Goal: Task Accomplishment & Management: Complete application form

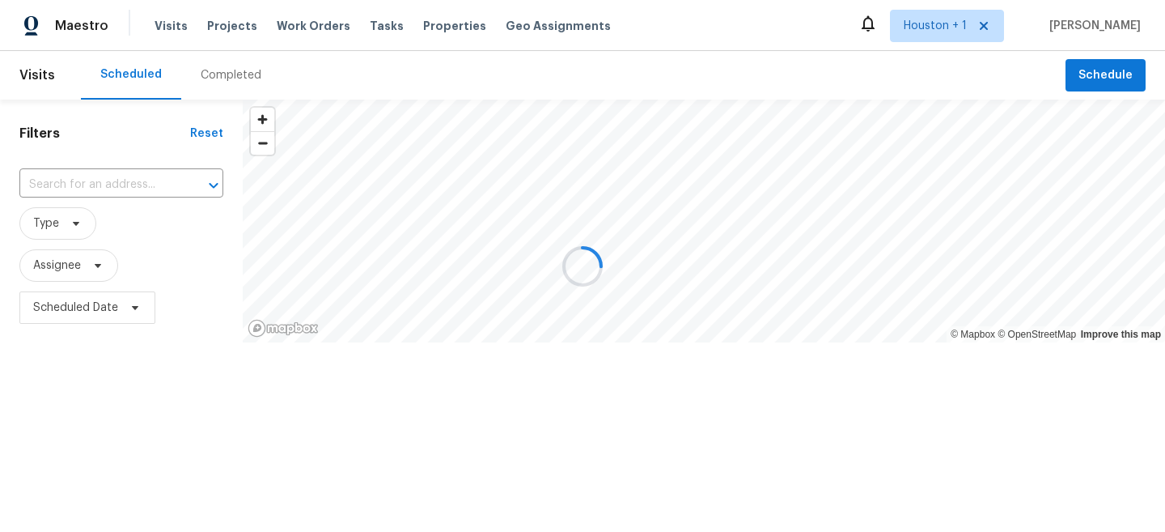
click at [608, 97] on div at bounding box center [582, 266] width 1165 height 532
click at [215, 23] on div at bounding box center [582, 266] width 1165 height 532
click at [227, 23] on div at bounding box center [582, 266] width 1165 height 532
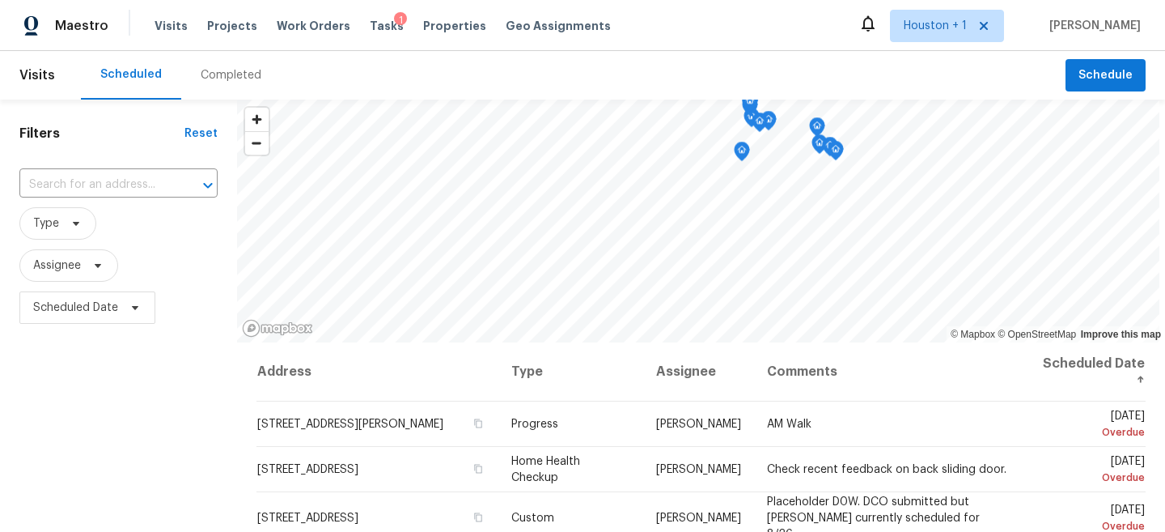
click at [227, 23] on span "Projects" at bounding box center [232, 26] width 50 height 16
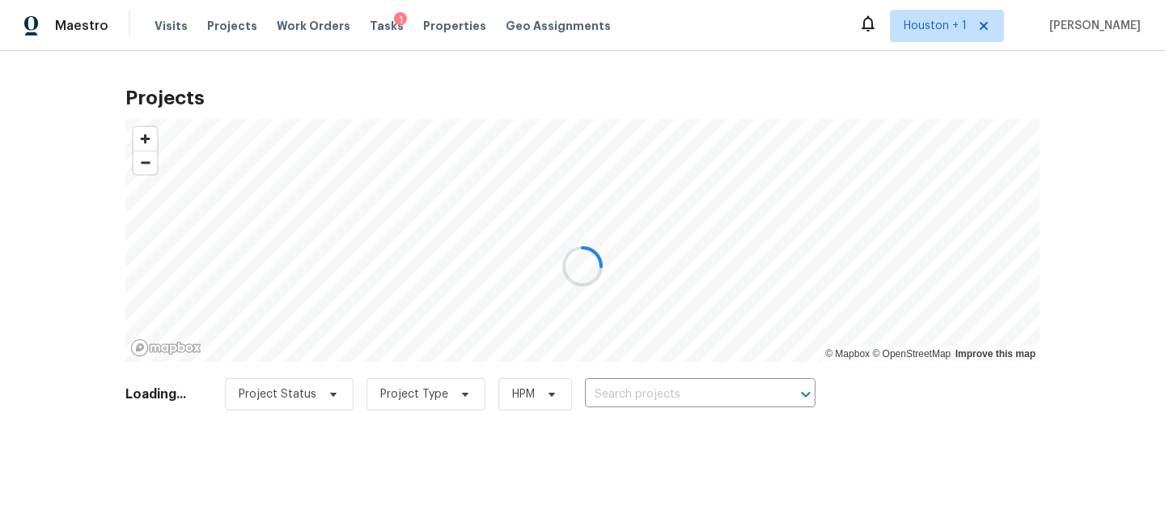
click at [691, 233] on div at bounding box center [582, 266] width 1165 height 532
click at [680, 403] on div at bounding box center [582, 266] width 1165 height 532
click at [672, 396] on div at bounding box center [582, 266] width 1165 height 532
click at [662, 391] on div at bounding box center [582, 266] width 1165 height 532
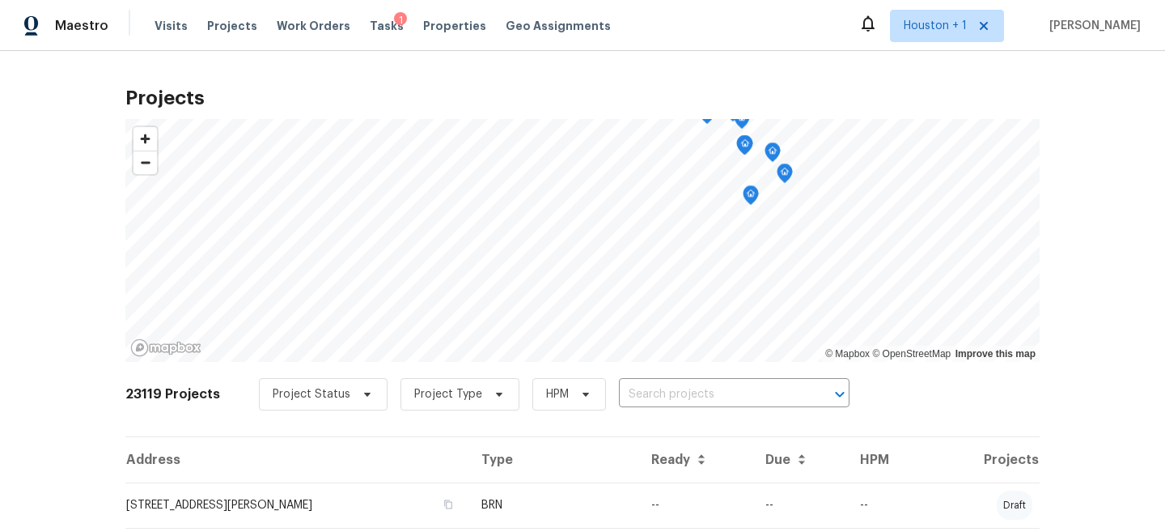
click at [662, 391] on input "text" at bounding box center [711, 394] width 185 height 25
type input "[GEOGRAPHIC_DATA]"
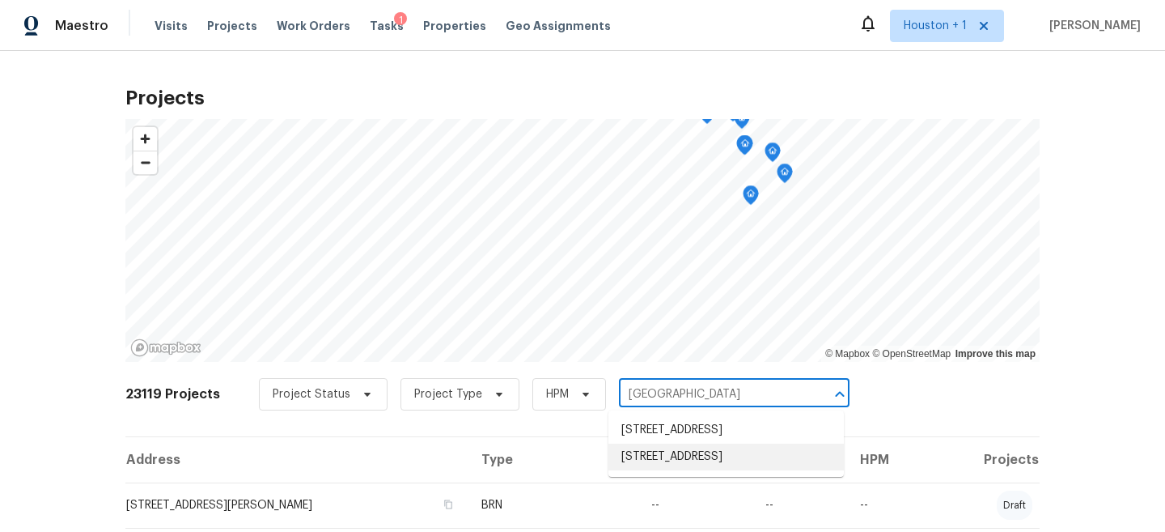
click at [676, 470] on li "[STREET_ADDRESS]" at bounding box center [725, 456] width 235 height 27
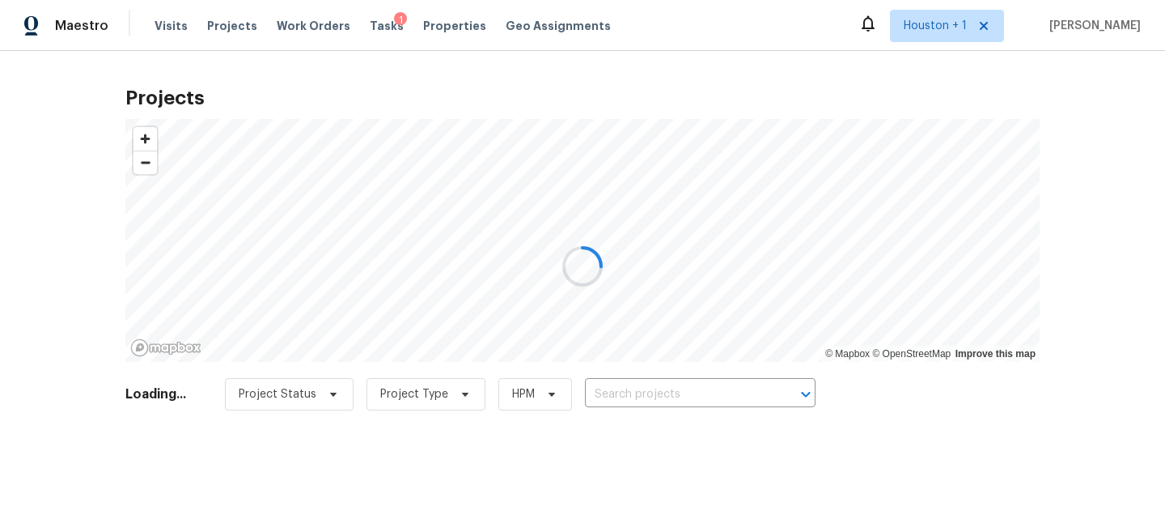
type input "[STREET_ADDRESS]"
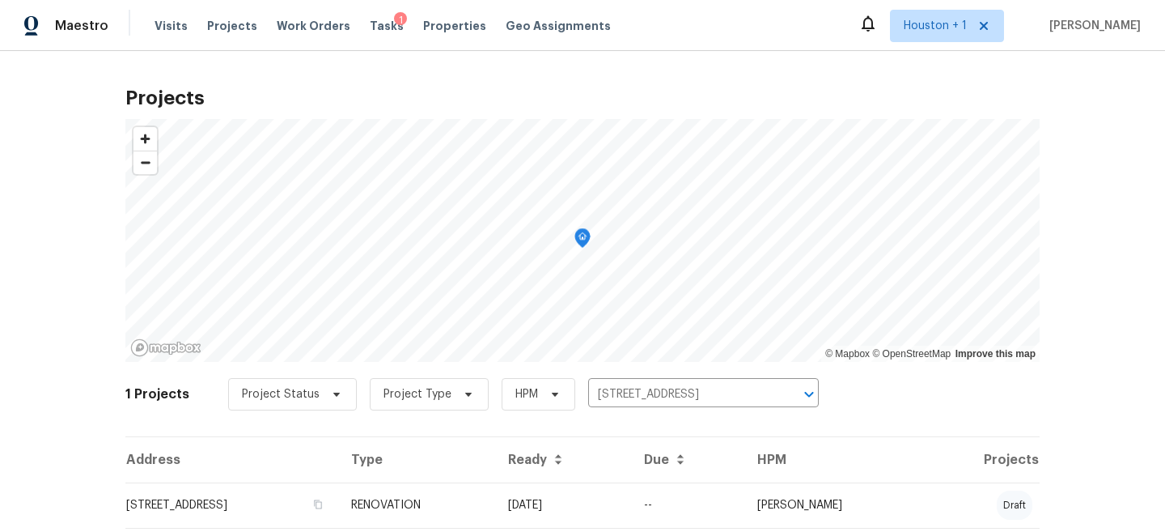
click at [338, 506] on td "[STREET_ADDRESS]" at bounding box center [231, 504] width 213 height 45
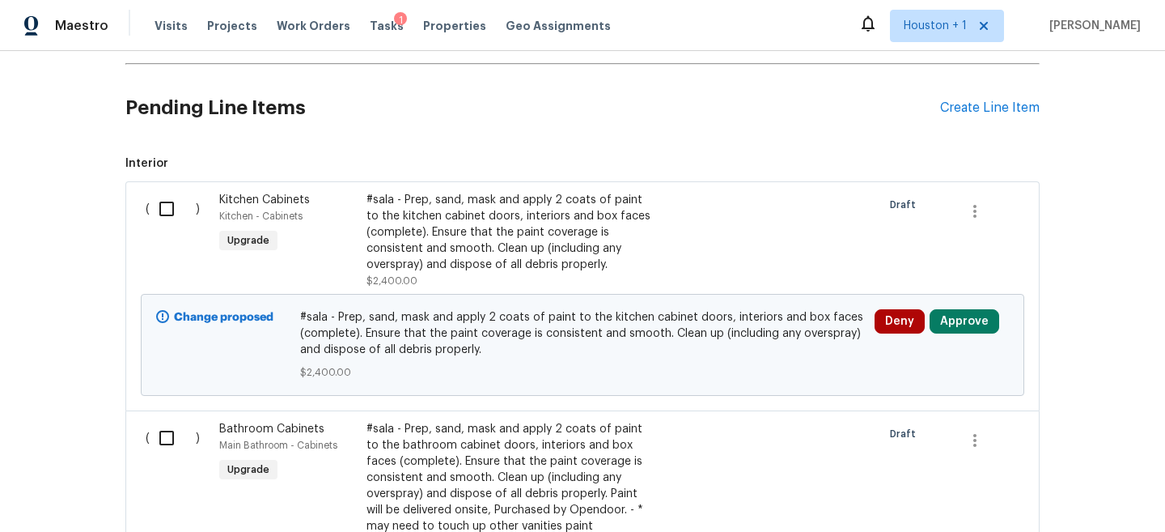
scroll to position [210, 0]
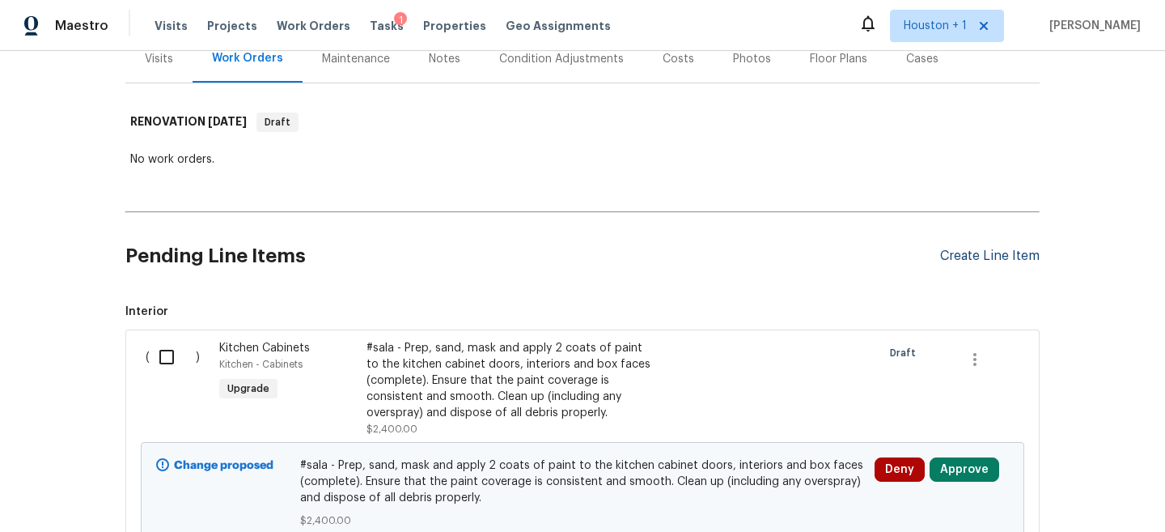
click at [1020, 258] on div "Create Line Item" at bounding box center [990, 255] width 100 height 15
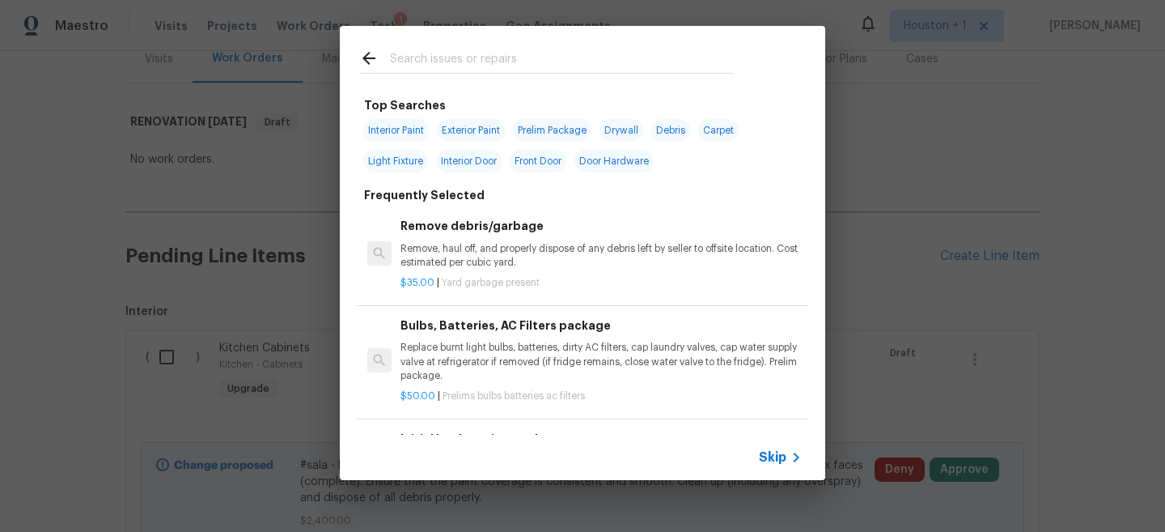
click at [782, 456] on span "Skip" at bounding box center [773, 457] width 28 height 16
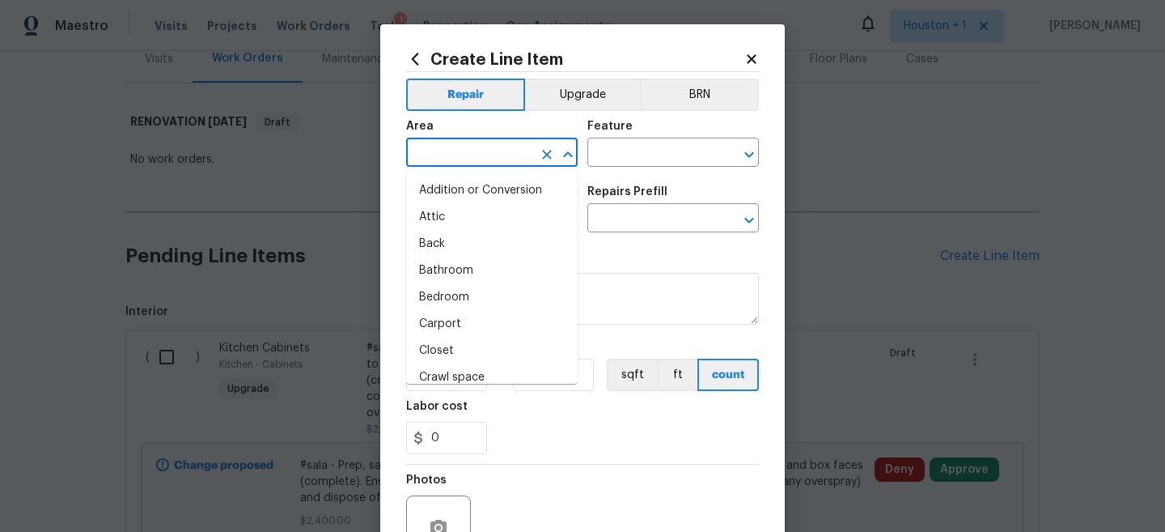
click at [454, 155] on input "text" at bounding box center [469, 154] width 126 height 25
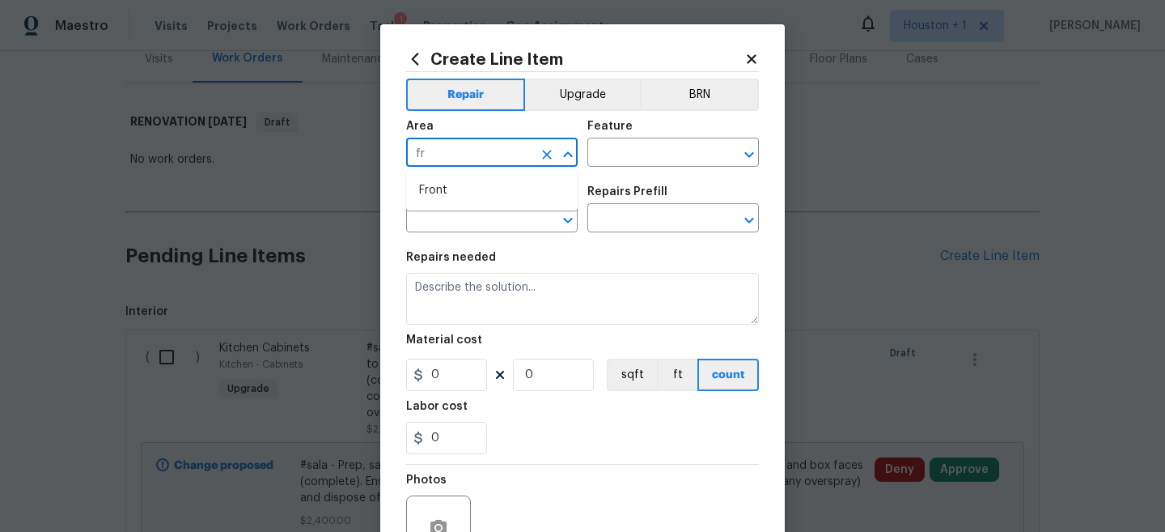
type input "f"
click at [442, 194] on li "Front" at bounding box center [492, 190] width 172 height 27
type input "Front"
click at [689, 158] on input "text" at bounding box center [650, 154] width 126 height 25
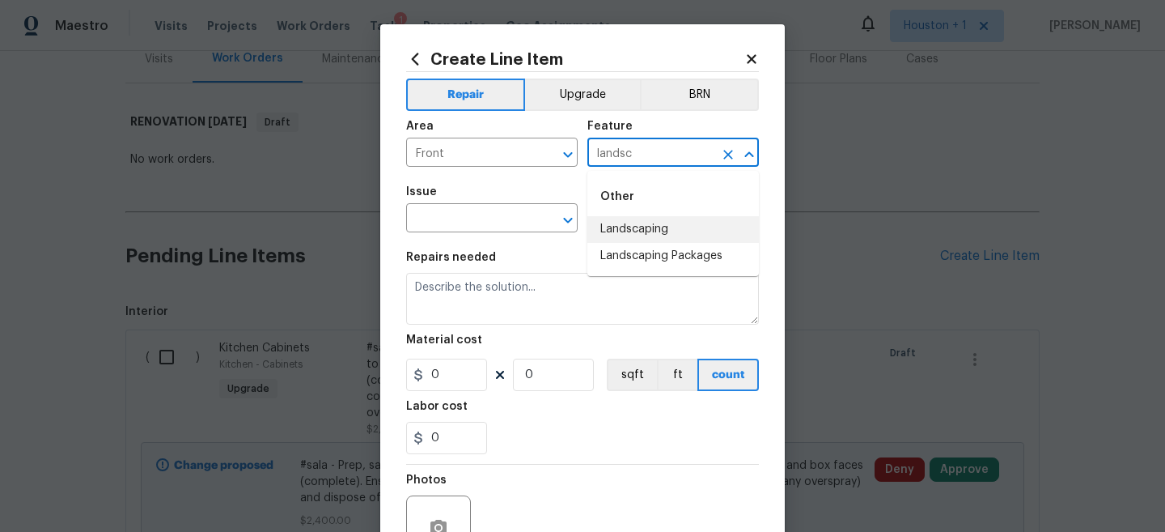
click at [672, 224] on li "Landscaping" at bounding box center [673, 229] width 172 height 27
type input "Landscaping"
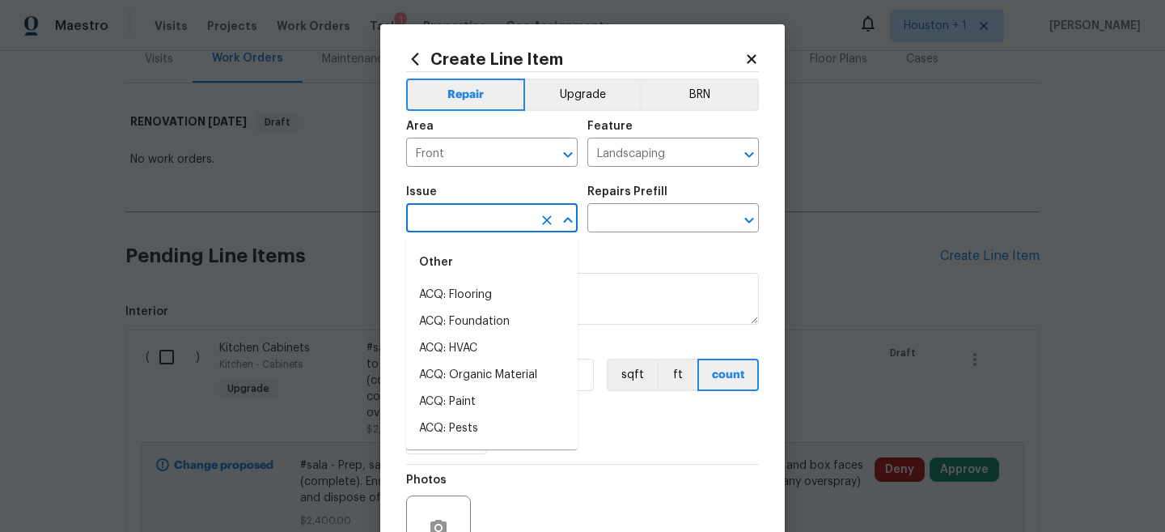
click at [424, 216] on input "text" at bounding box center [469, 219] width 126 height 25
type input "l"
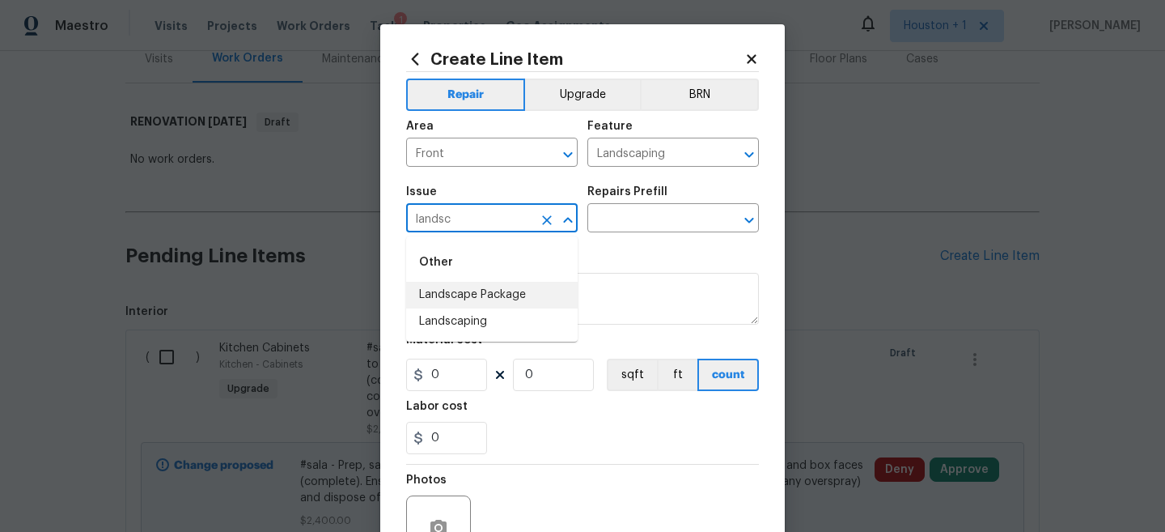
click at [512, 293] on li "Landscape Package" at bounding box center [492, 295] width 172 height 27
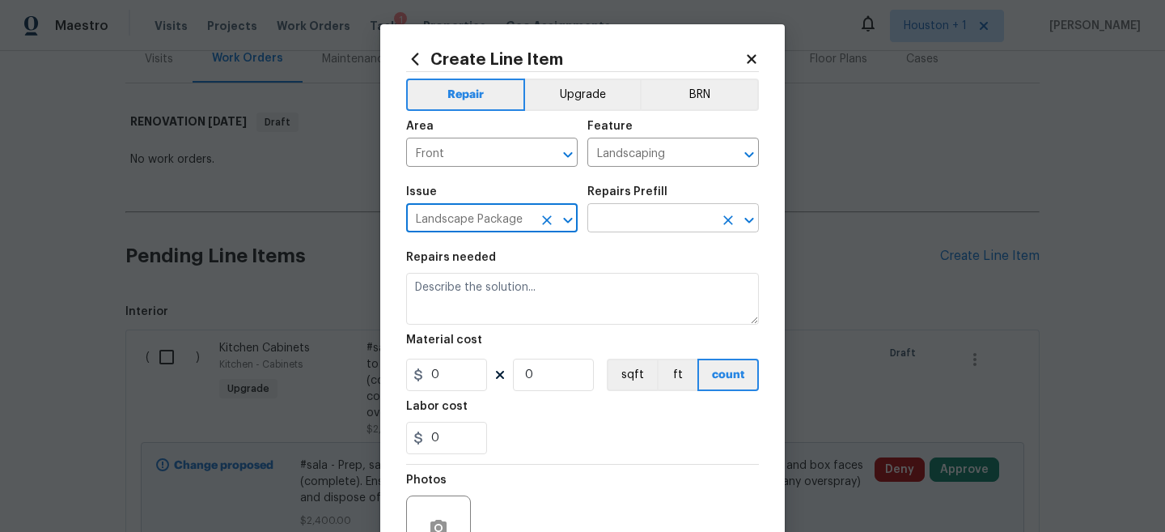
type input "Landscape Package"
click at [646, 228] on input "text" at bounding box center [650, 219] width 126 height 25
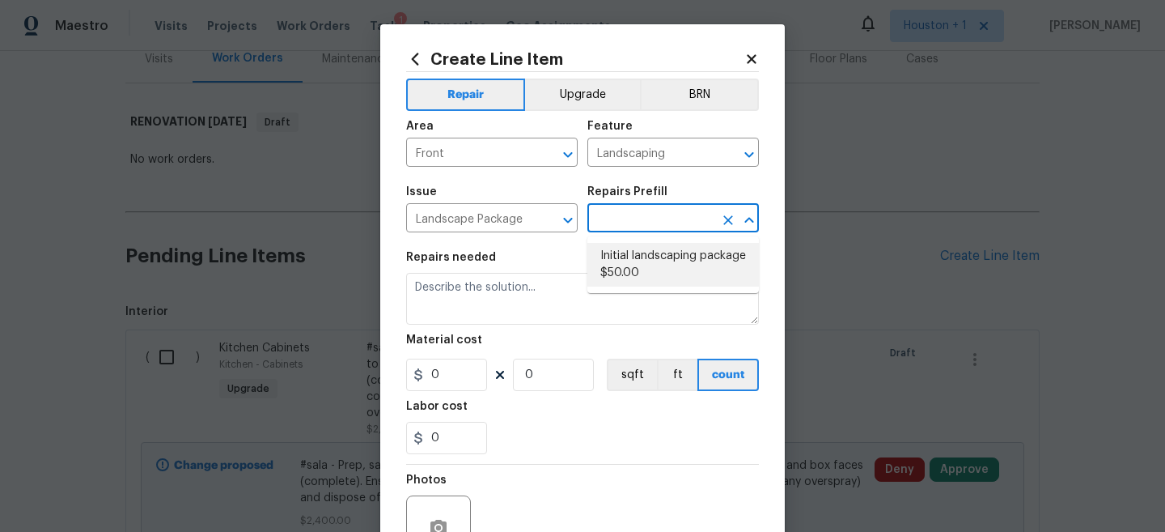
click at [645, 274] on li "Initial landscaping package $50.00" at bounding box center [673, 265] width 172 height 44
type input "Home Readiness Packages"
type input "Initial landscaping package $50.00"
type textarea "Mowing of grass up to 6" in height. Mow, edge along driveways & sidewalks, trim…"
type input "50"
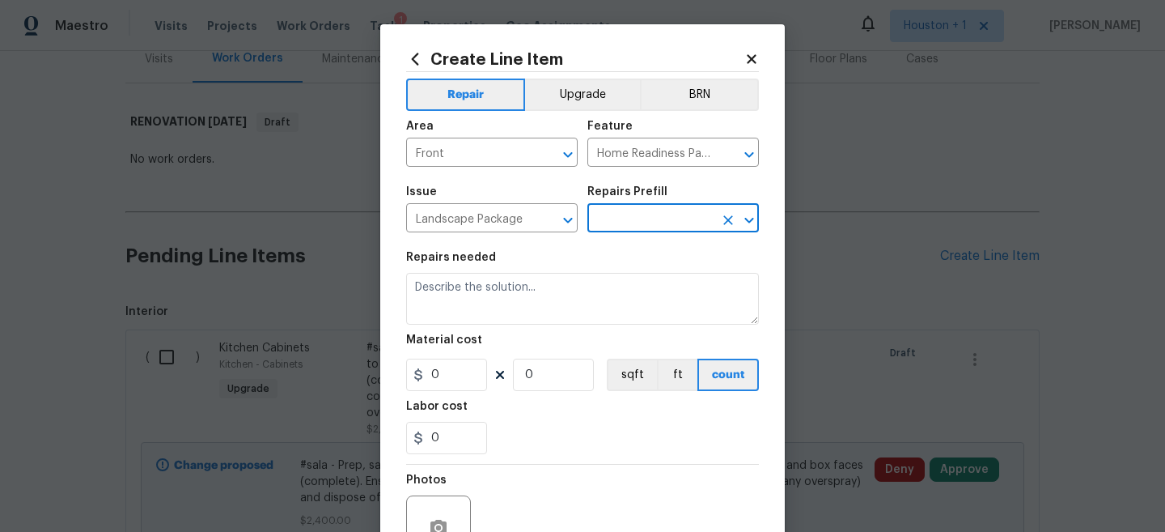
type input "1"
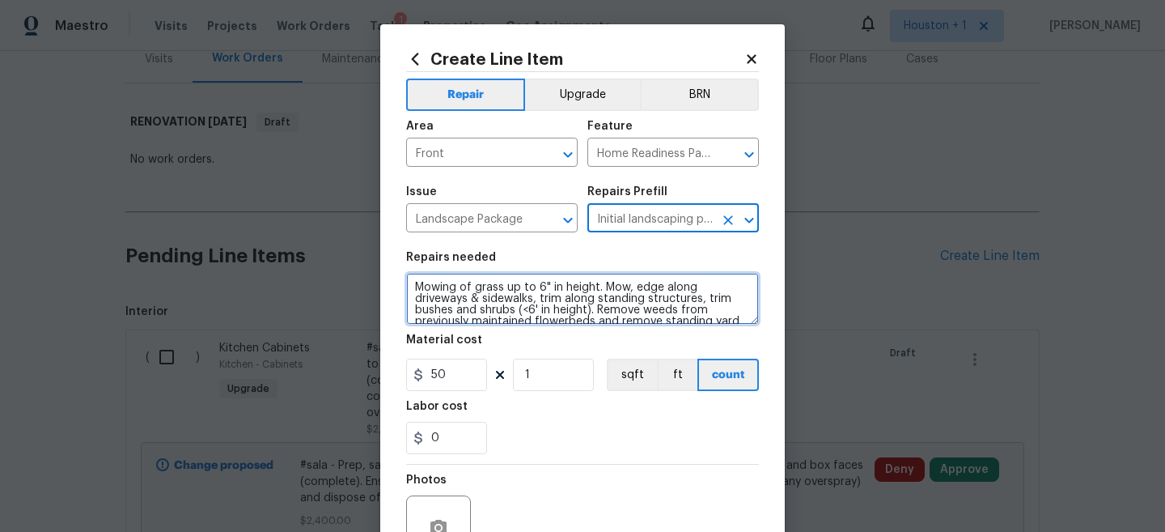
click at [411, 285] on textarea "Mowing of grass up to 6" in height. Mow, edge along driveways & sidewalks, trim…" at bounding box center [582, 299] width 353 height 52
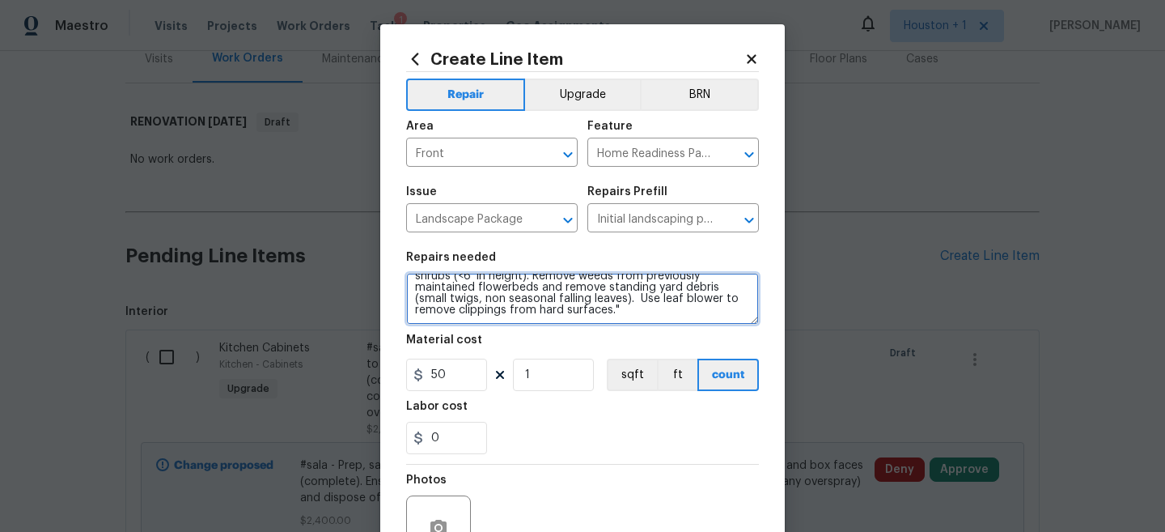
scroll to position [166, 0]
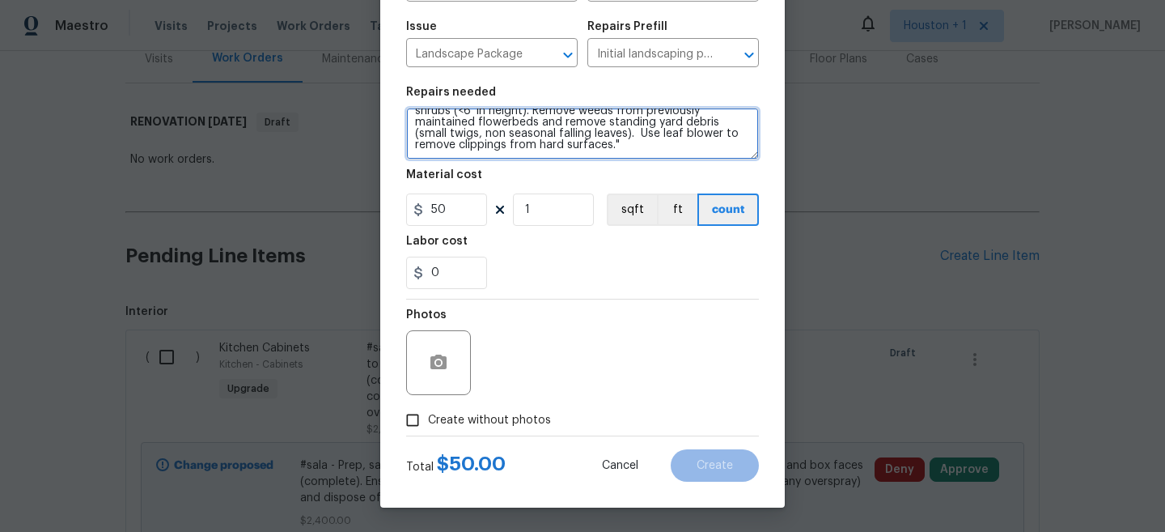
type textarea "**MAKE SURE TO TRIM SHRUBS AT FRONT/RIGHT** Mowing of grass up to 6" in height.…"
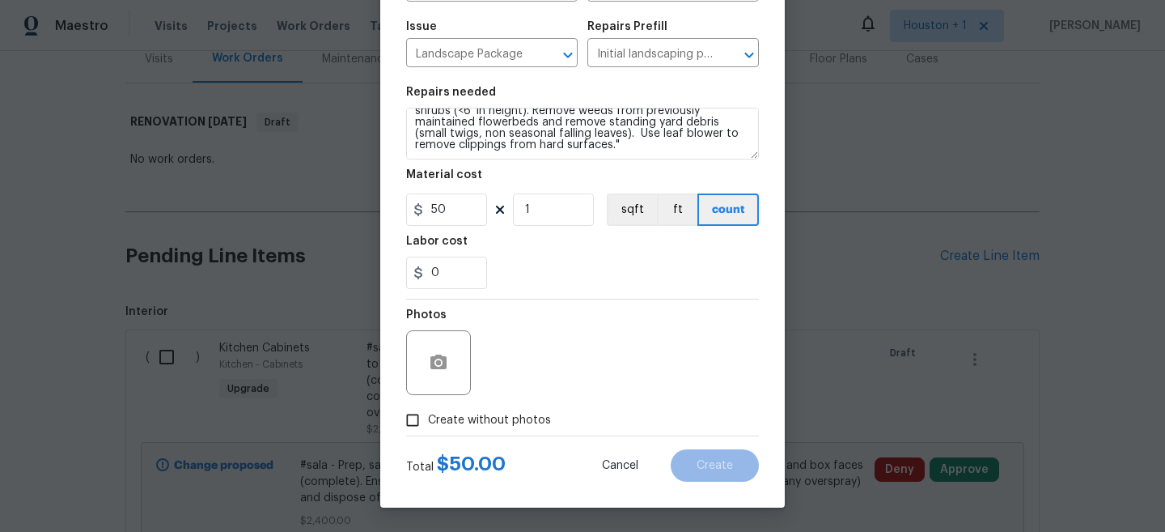
click at [469, 426] on span "Create without photos" at bounding box center [489, 420] width 123 height 17
click at [428, 426] on input "Create without photos" at bounding box center [412, 420] width 31 height 31
click at [464, 419] on span "Create without photos" at bounding box center [489, 420] width 123 height 17
click at [428, 419] on input "Create without photos" at bounding box center [412, 420] width 31 height 31
checkbox input "false"
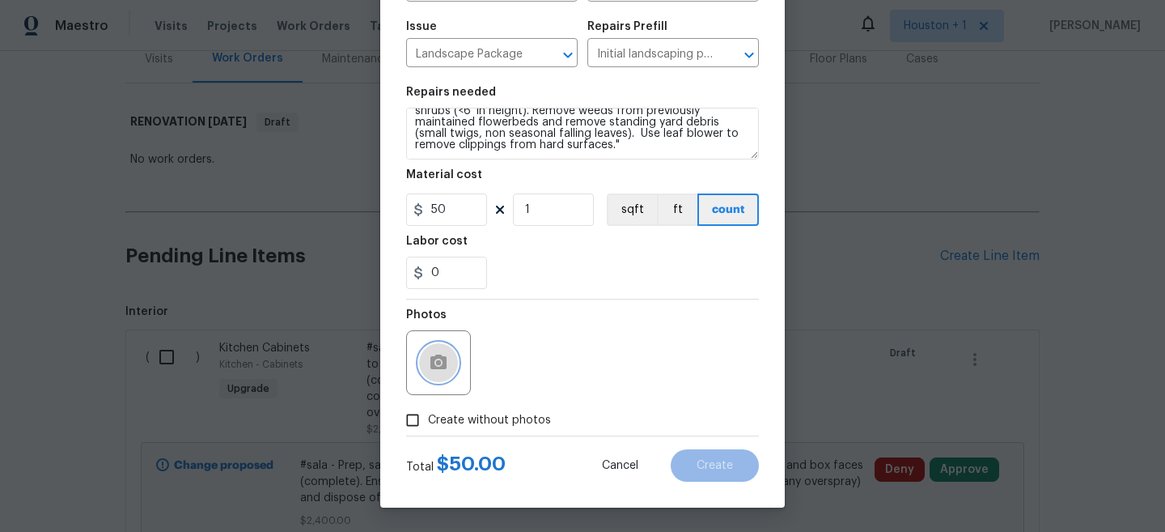
click at [440, 364] on circle "button" at bounding box center [438, 362] width 5 height 5
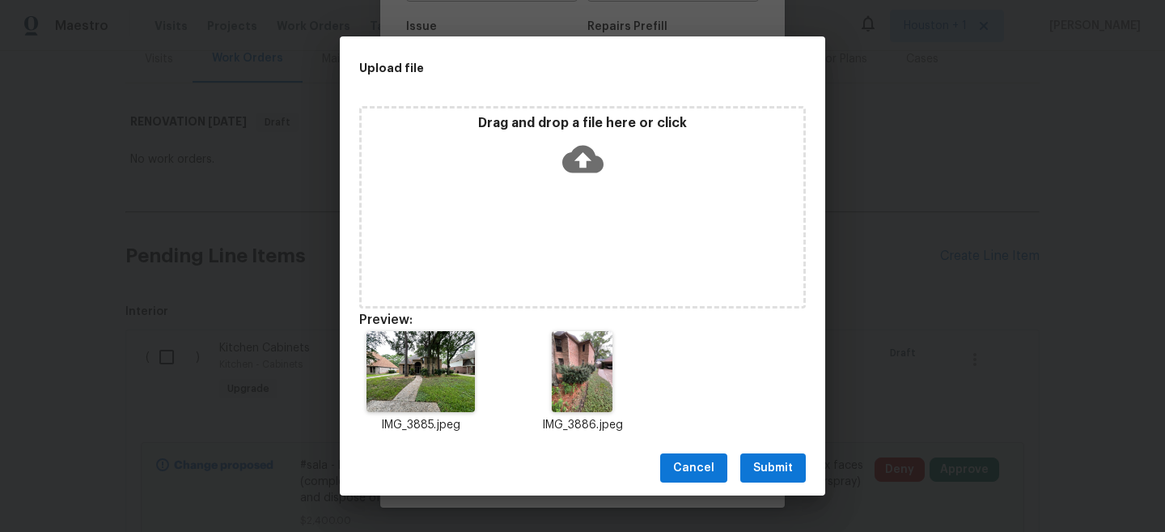
click at [785, 468] on span "Submit" at bounding box center [773, 468] width 40 height 20
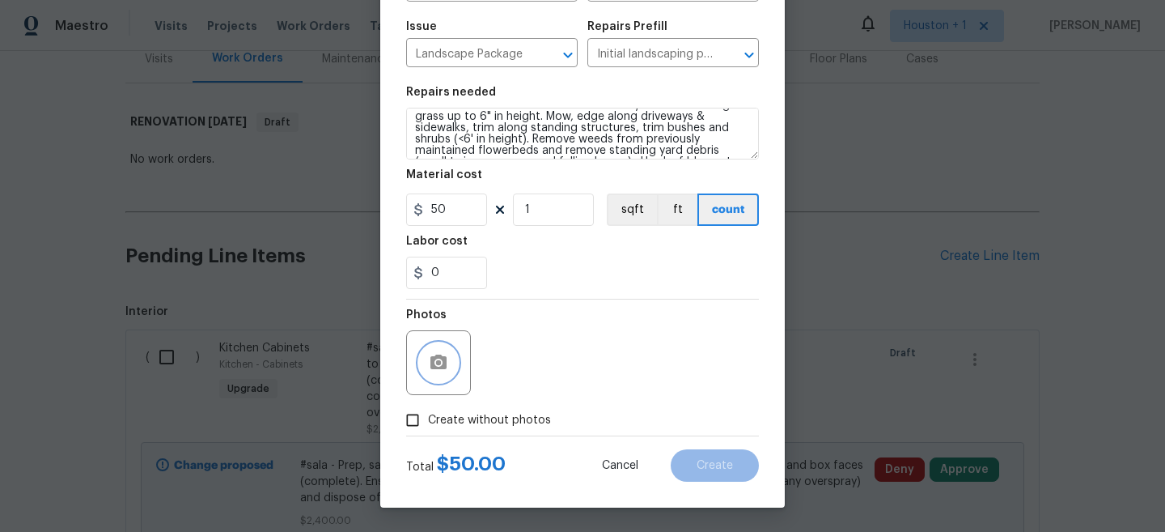
scroll to position [36, 0]
click at [434, 362] on icon "button" at bounding box center [438, 362] width 19 height 19
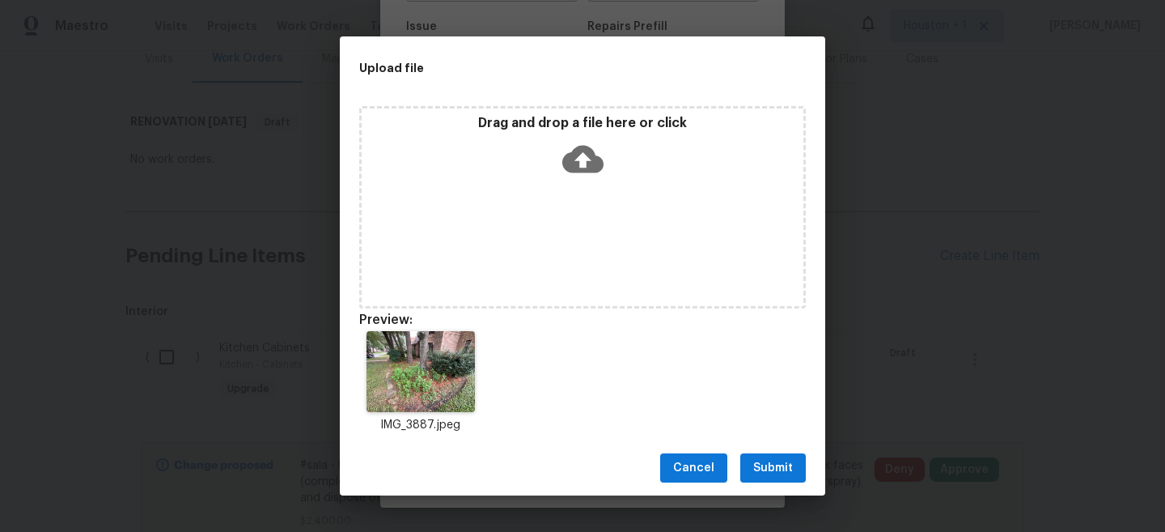
click at [768, 477] on span "Submit" at bounding box center [773, 468] width 40 height 20
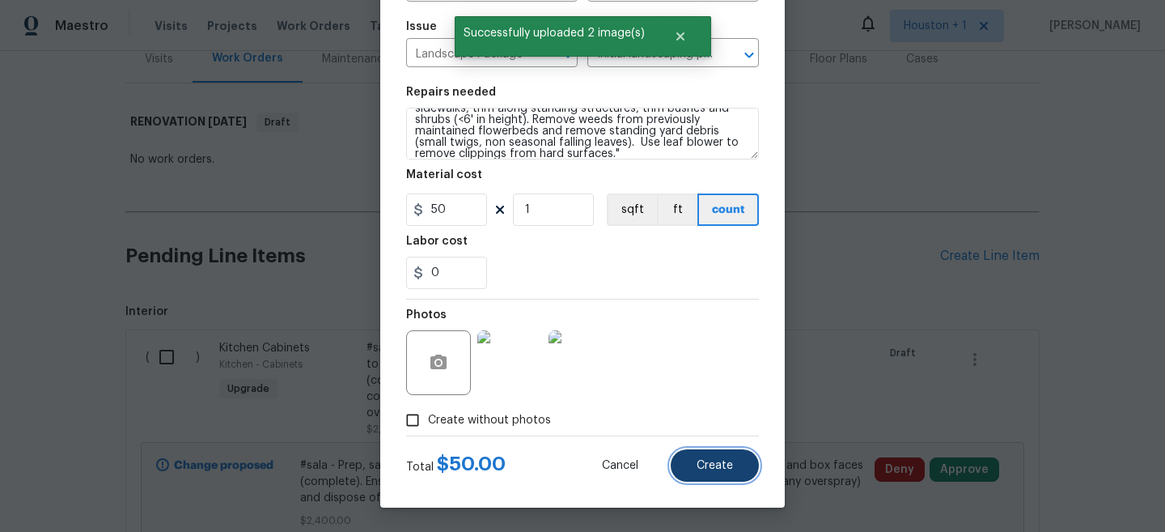
click at [718, 460] on span "Create" at bounding box center [715, 466] width 36 height 12
type input "0"
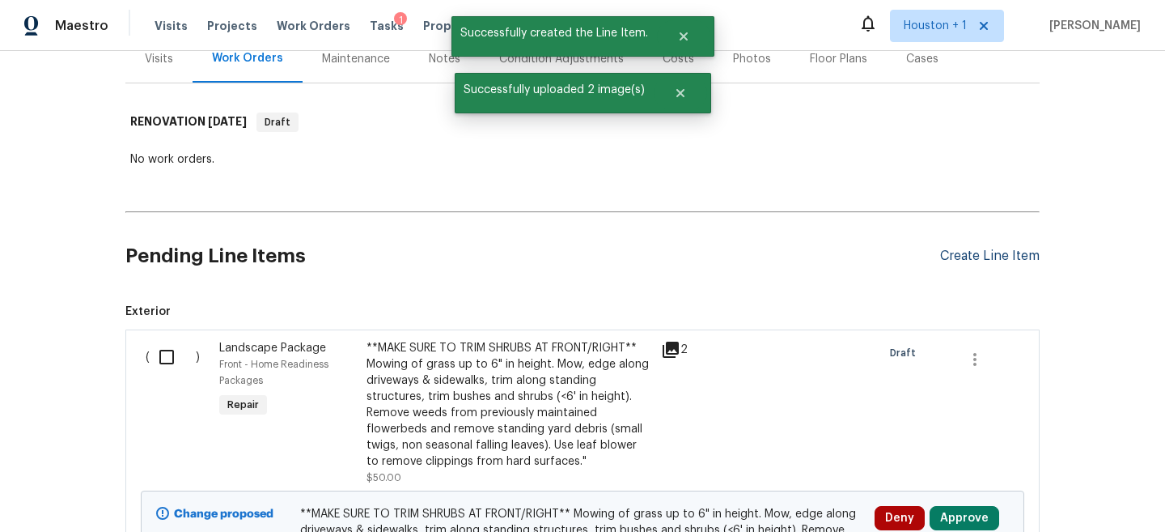
click at [981, 261] on div "Create Line Item" at bounding box center [990, 255] width 100 height 15
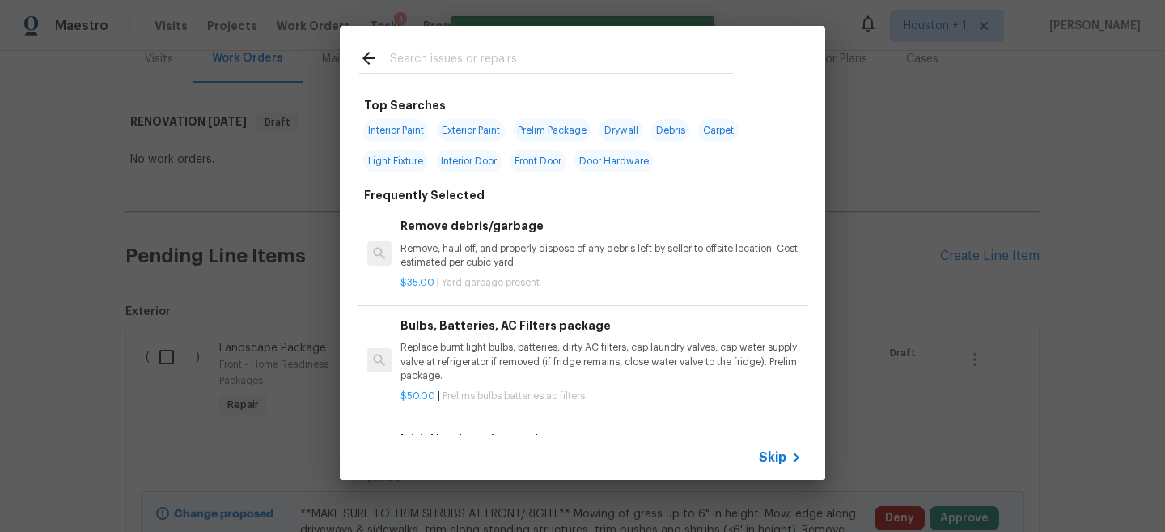
click at [780, 459] on span "Skip" at bounding box center [773, 457] width 28 height 16
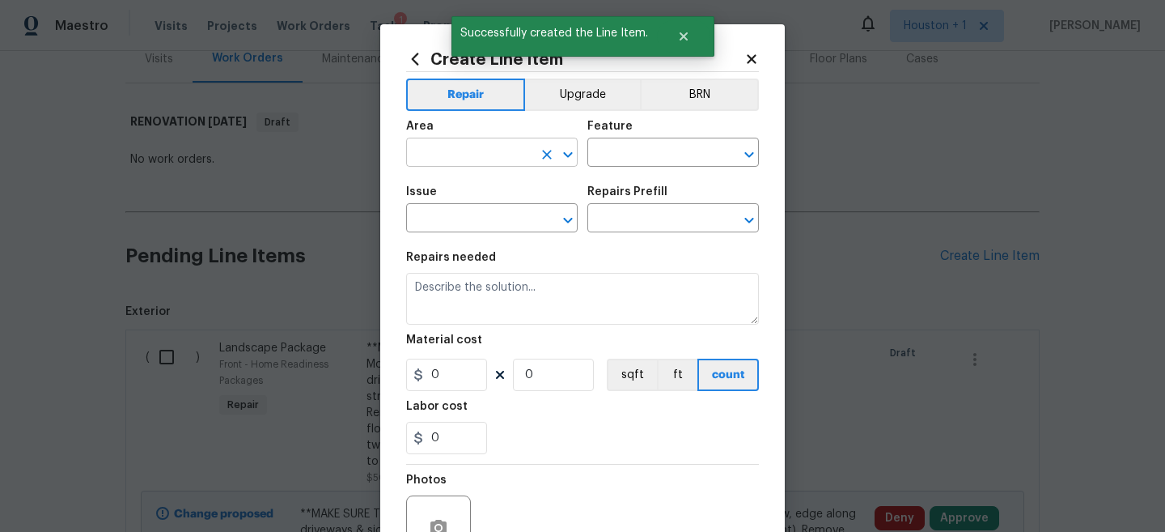
click at [450, 151] on input "text" at bounding box center [469, 154] width 126 height 25
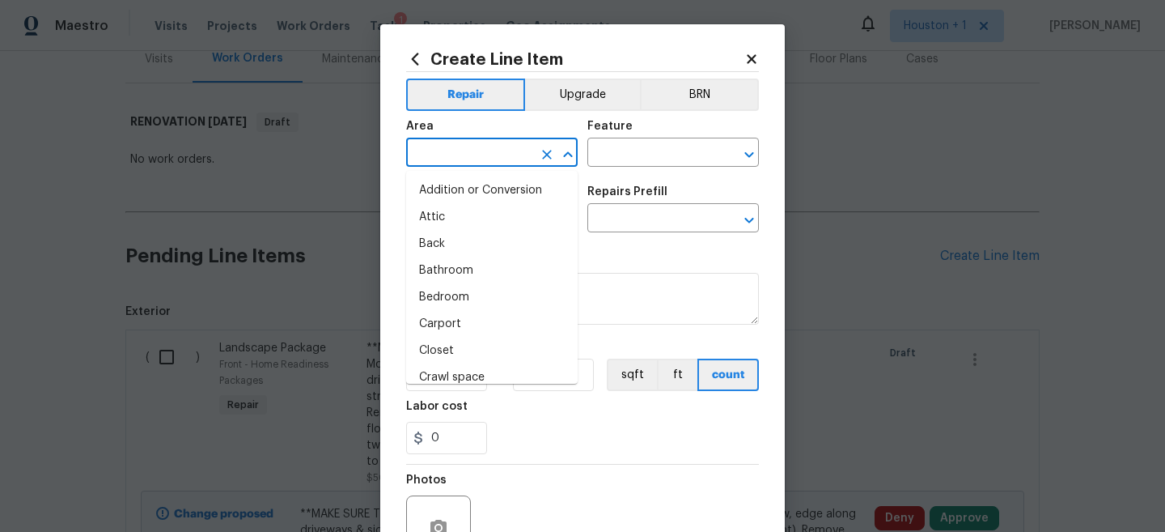
type input "n"
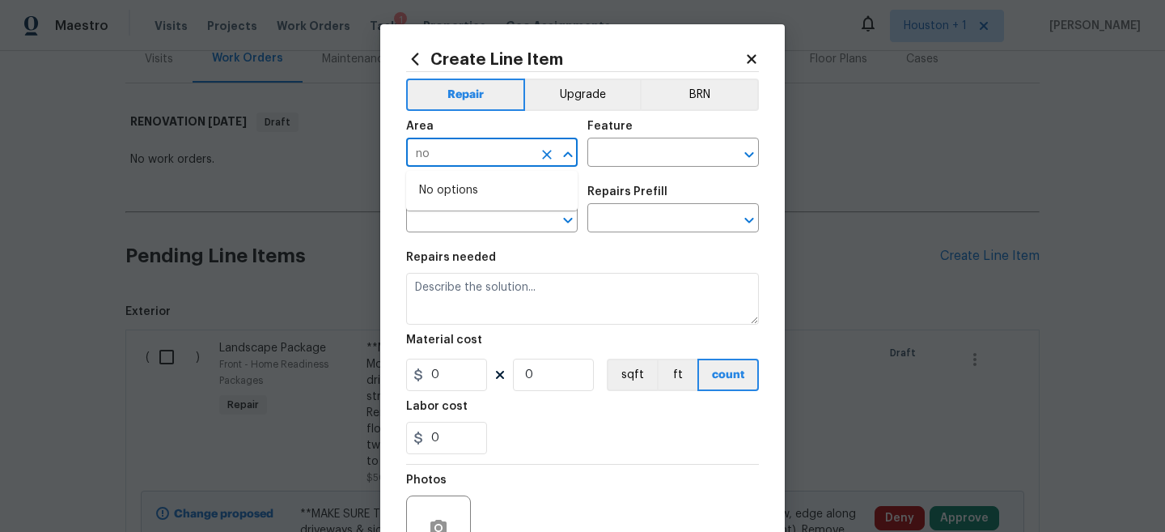
type input "n"
type input "g"
type input "inteiro"
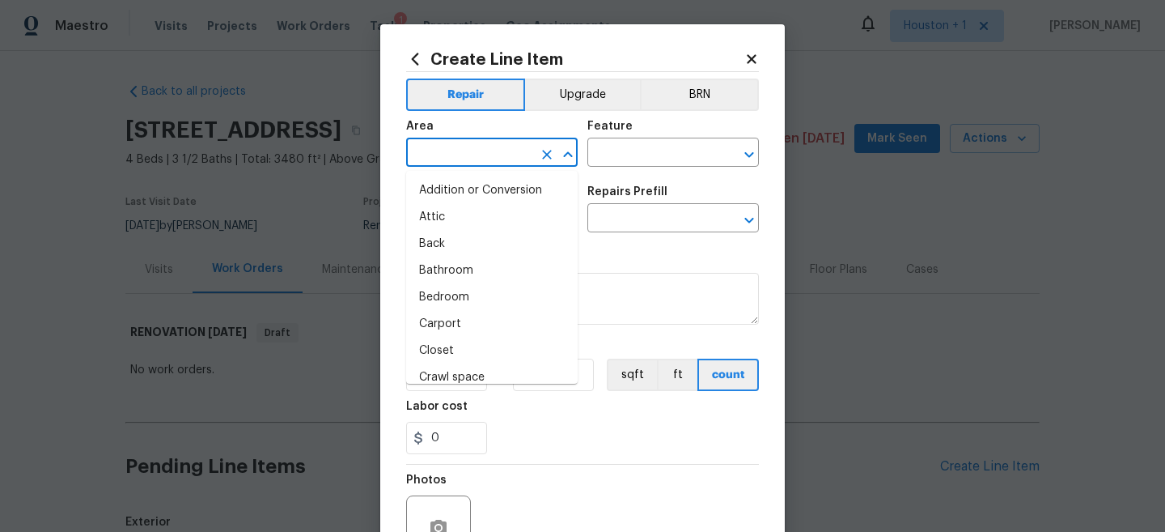
scroll to position [210, 0]
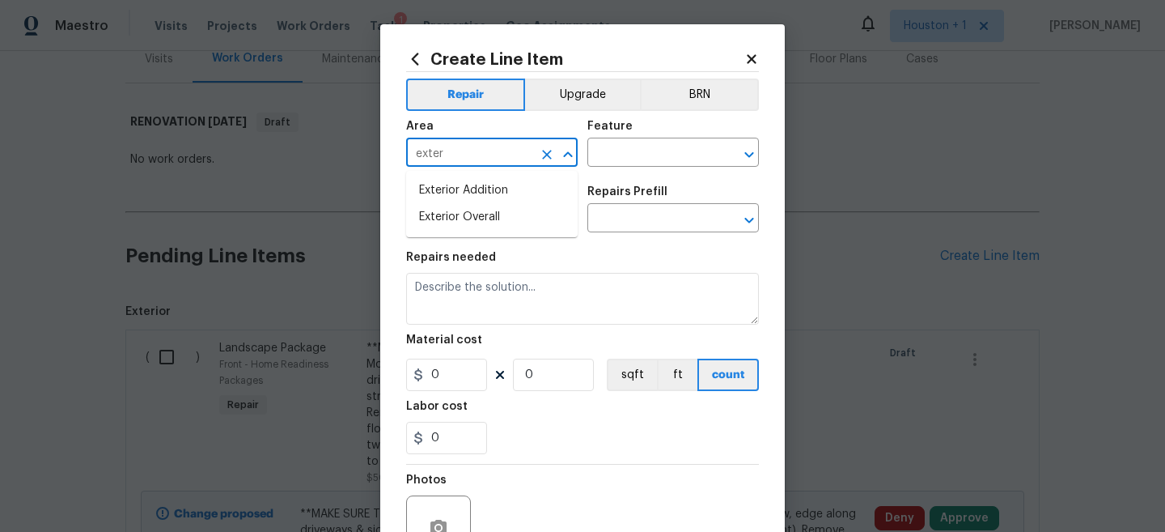
click at [511, 221] on li "Exterior Overall" at bounding box center [492, 217] width 172 height 27
type input "Exterior Overall"
click at [659, 159] on input "text" at bounding box center [650, 154] width 126 height 25
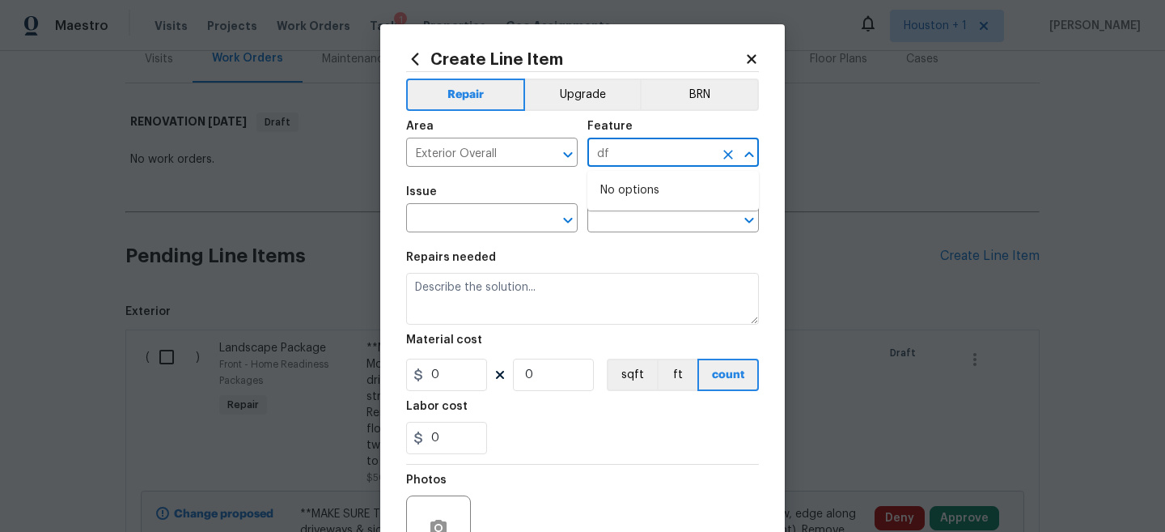
type input "d"
click at [635, 224] on li "Drainage" at bounding box center [673, 229] width 172 height 27
type input "Drainage"
click at [511, 223] on input "text" at bounding box center [469, 219] width 126 height 25
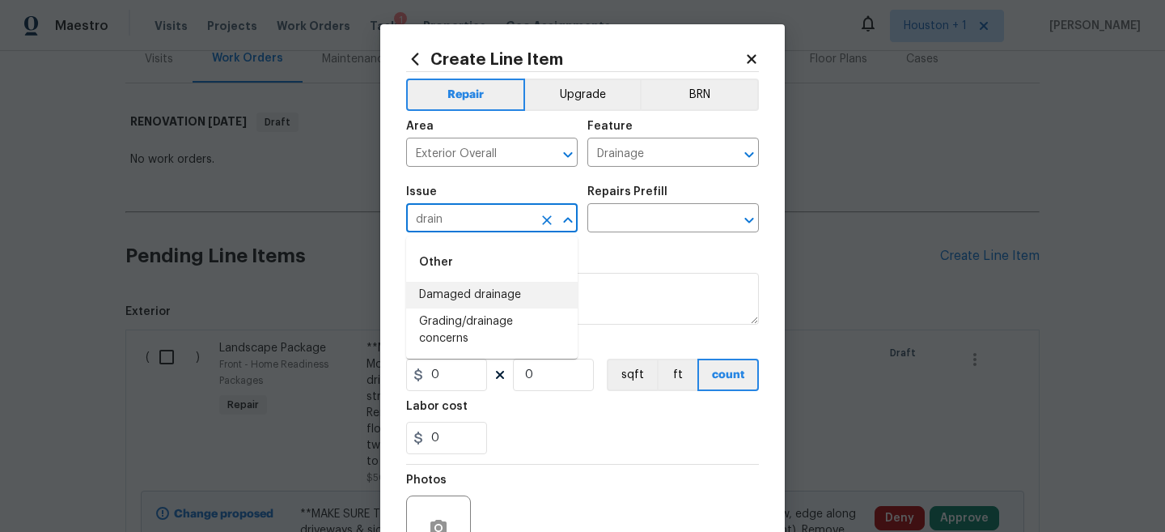
click at [481, 296] on li "Damaged drainage" at bounding box center [492, 295] width 172 height 27
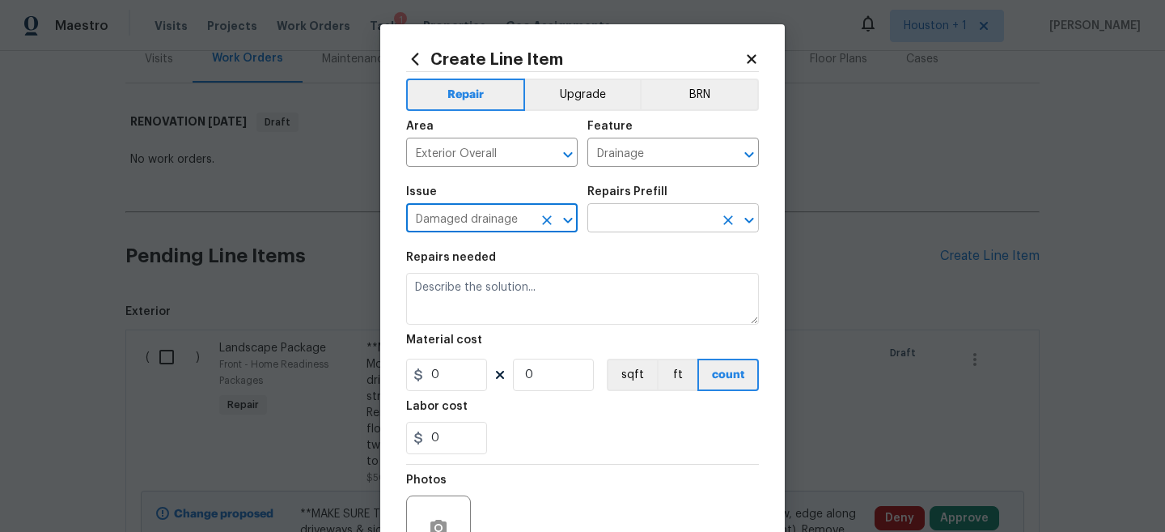
type input "Damaged drainage"
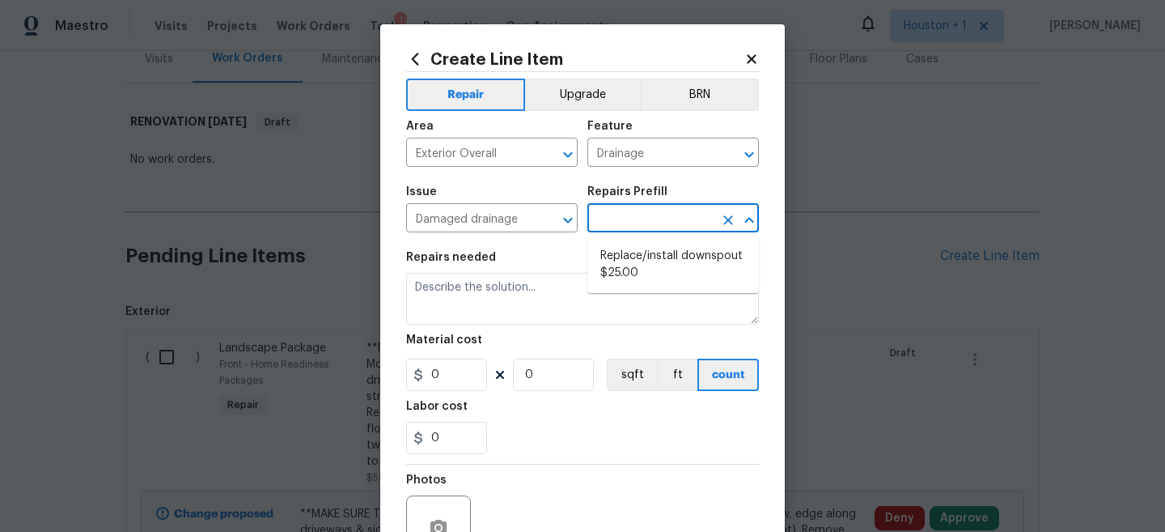
click at [633, 212] on input "text" at bounding box center [650, 219] width 126 height 25
click at [629, 261] on li "Replace/install downspout $25.00" at bounding box center [673, 265] width 172 height 44
type input "Replace/install downspout $25.00"
type input "25"
type input "1"
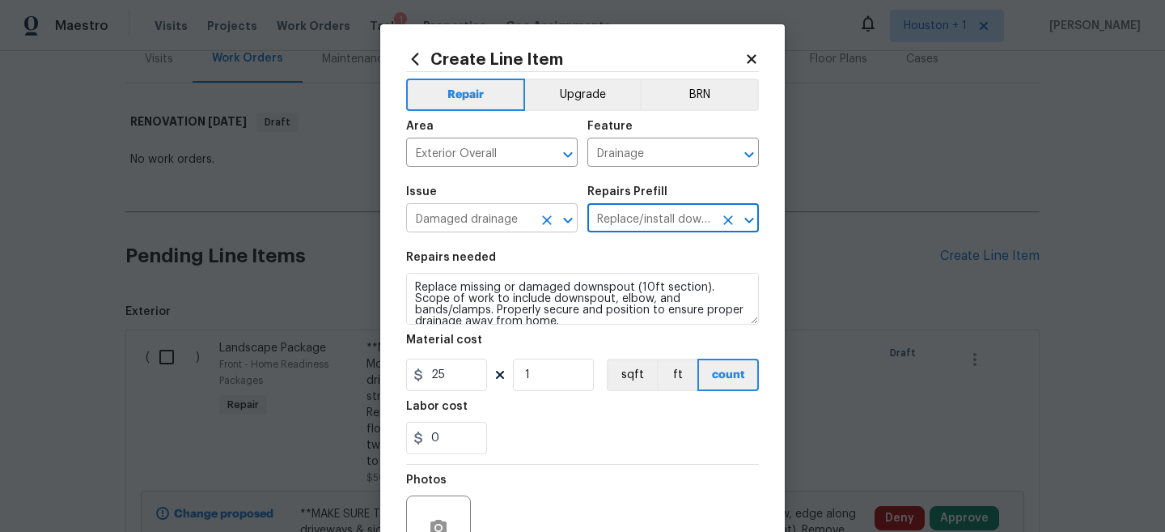
click at [489, 218] on input "Damaged drainage" at bounding box center [469, 219] width 126 height 25
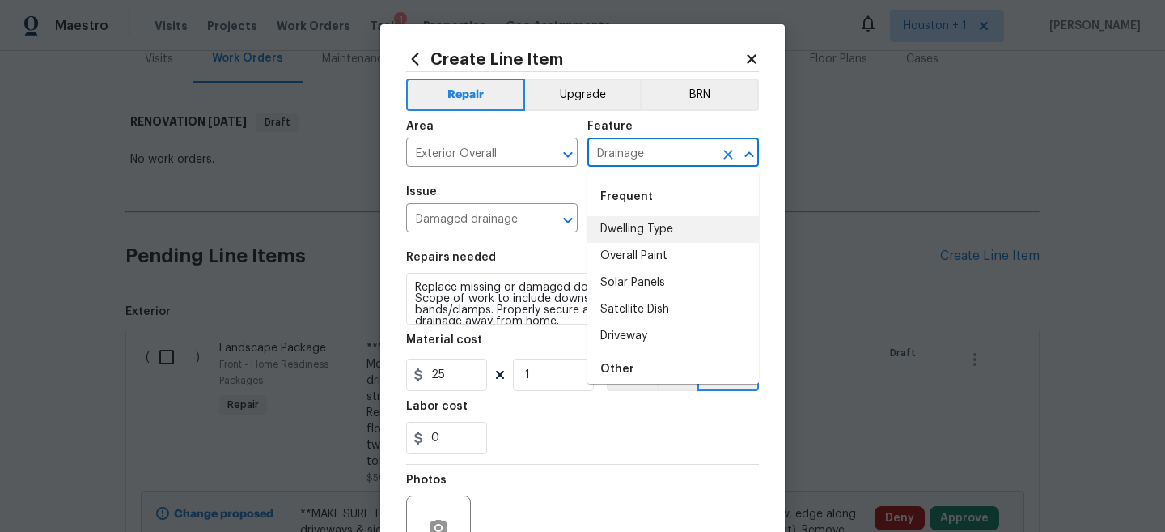
click at [622, 150] on input "Drainage" at bounding box center [650, 154] width 126 height 25
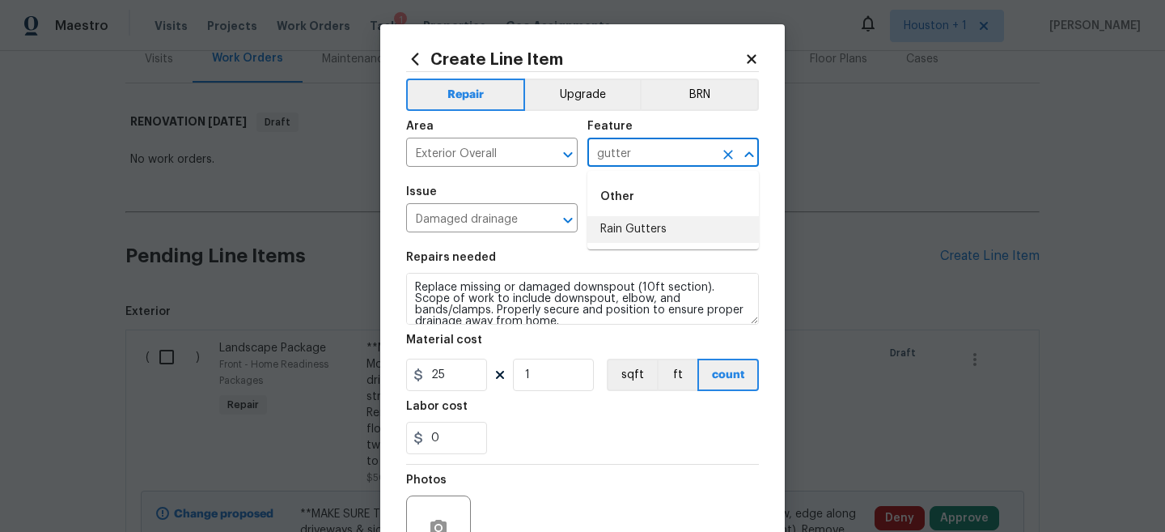
click at [620, 230] on li "Rain Gutters" at bounding box center [673, 229] width 172 height 27
type input "Rain Gutters"
click at [497, 217] on input "Damaged drainage" at bounding box center [469, 219] width 126 height 25
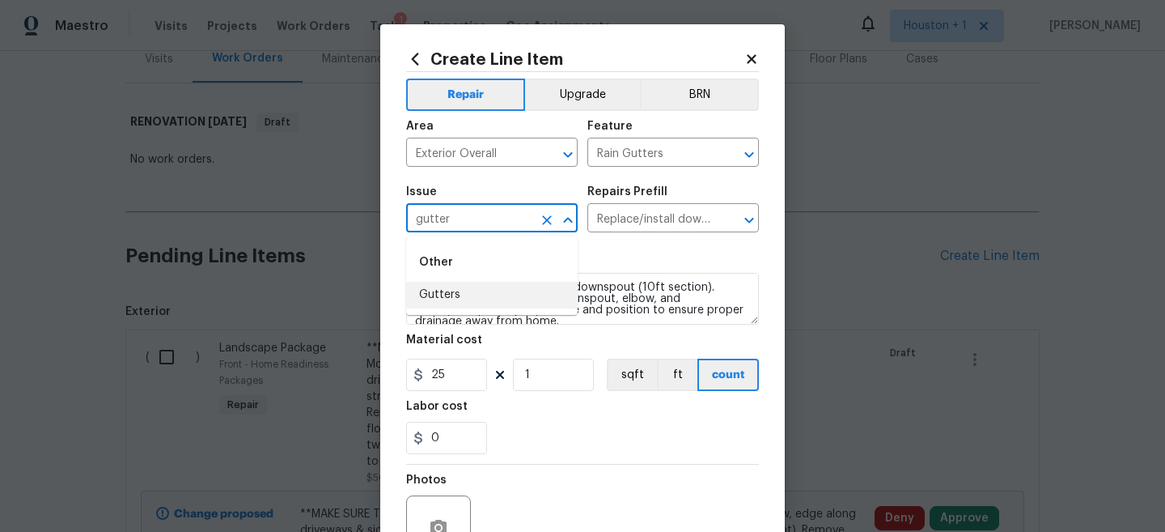
click at [467, 301] on li "Gutters" at bounding box center [492, 295] width 172 height 27
type input "Gutters"
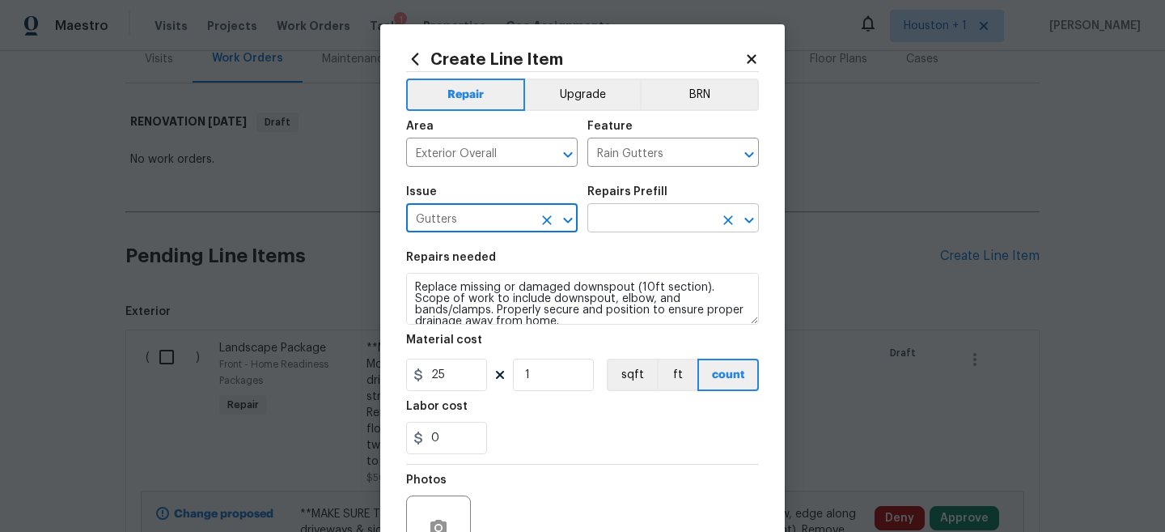
type input "Gutters"
click at [660, 229] on input "text" at bounding box center [650, 219] width 126 height 25
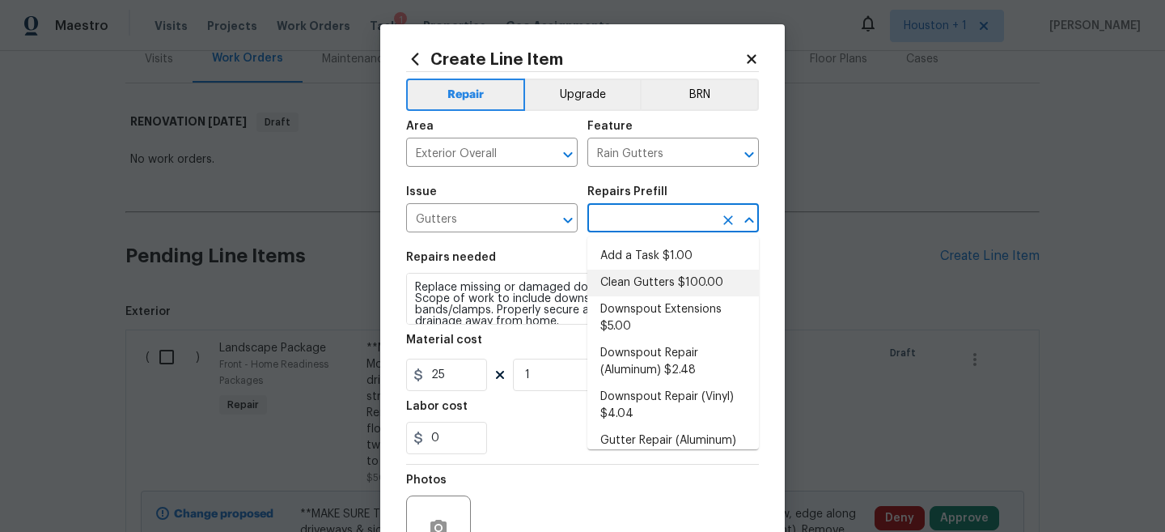
click at [660, 272] on li "Clean Gutters $100.00" at bounding box center [673, 282] width 172 height 27
type input "[PERSON_NAME] and Trim"
type input "Clean Gutters $100.00"
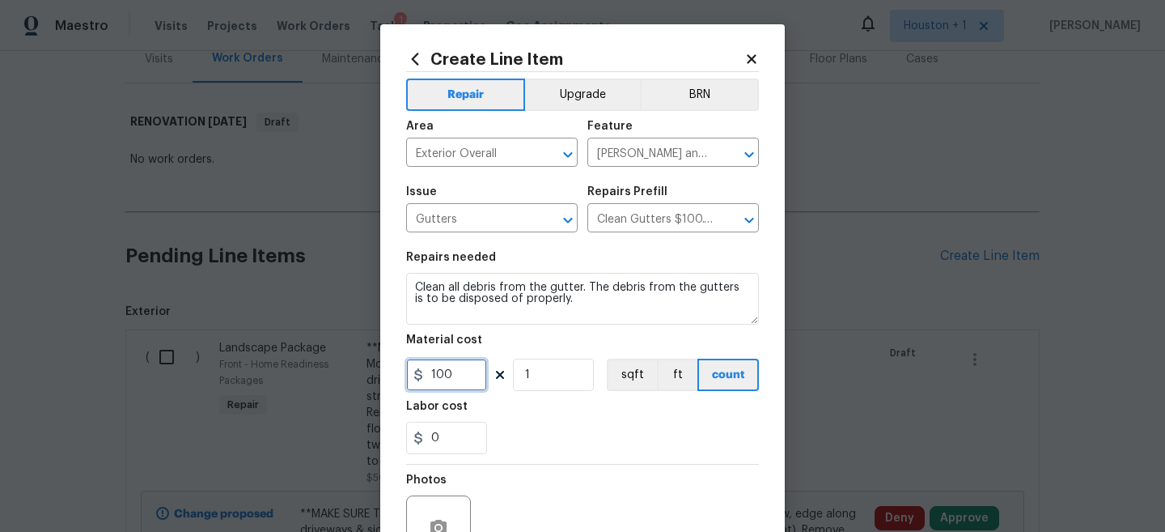
click at [468, 380] on input "100" at bounding box center [446, 374] width 81 height 32
type input "150"
click at [440, 523] on icon "button" at bounding box center [438, 526] width 16 height 15
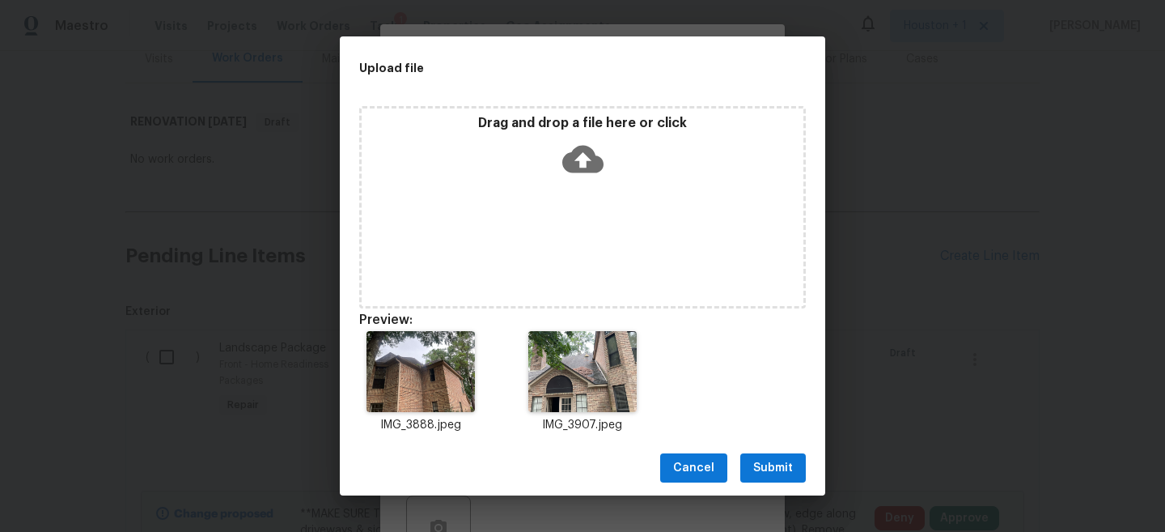
click at [782, 472] on span "Submit" at bounding box center [773, 468] width 40 height 20
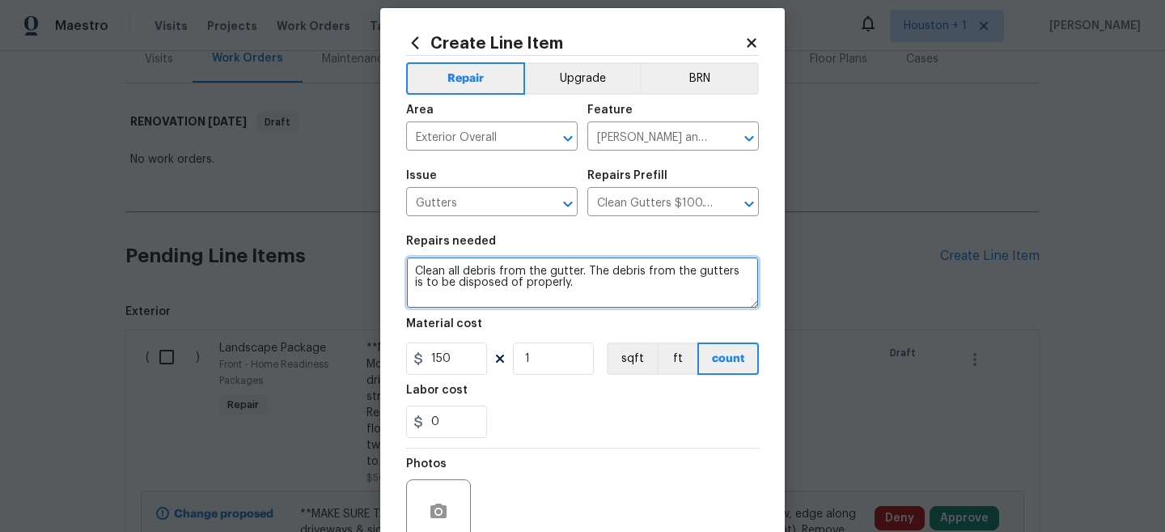
click at [641, 285] on textarea "Clean all debris from the gutter. The debris from the gutters is to be disposed…" at bounding box center [582, 282] width 353 height 52
click at [621, 280] on textarea "Clean all debris from the gutter. The debris from the gutters is to be disposed…" at bounding box center [582, 282] width 353 height 52
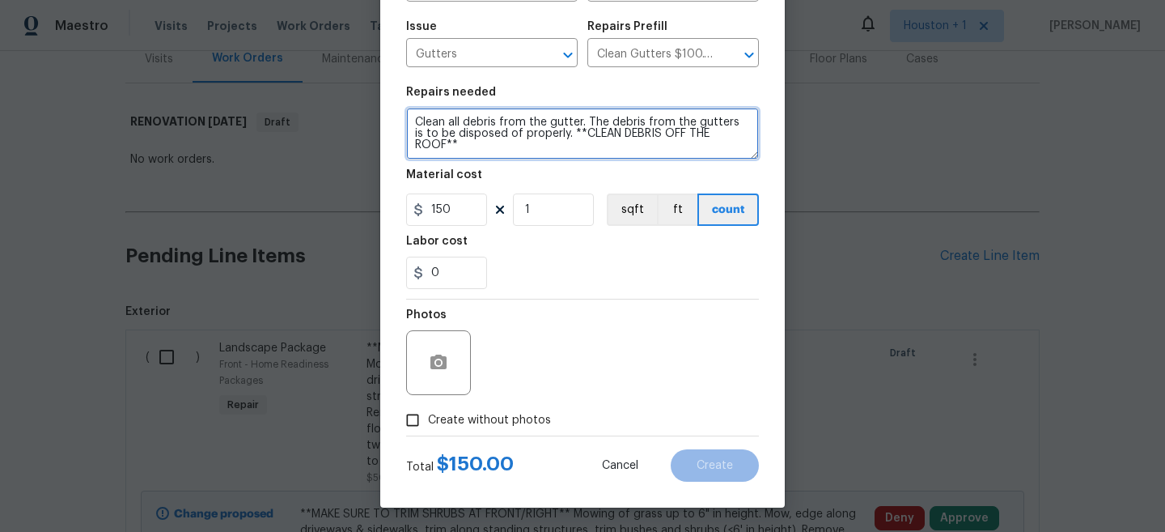
type textarea "Clean all debris from the gutter. The debris from the gutters is to be disposed…"
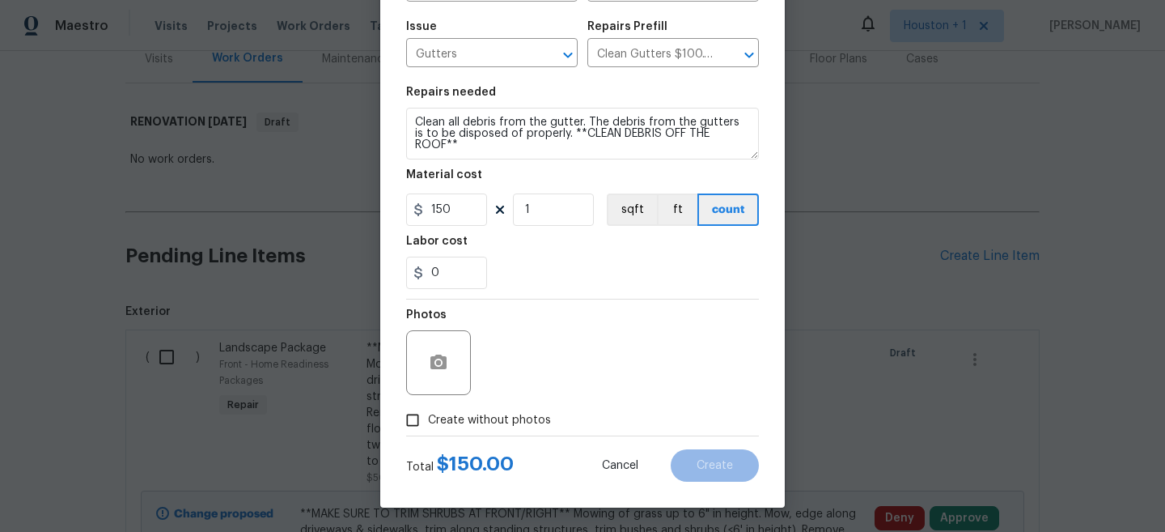
click at [607, 283] on div "0" at bounding box center [582, 272] width 353 height 32
click at [716, 465] on span "Create" at bounding box center [715, 466] width 36 height 12
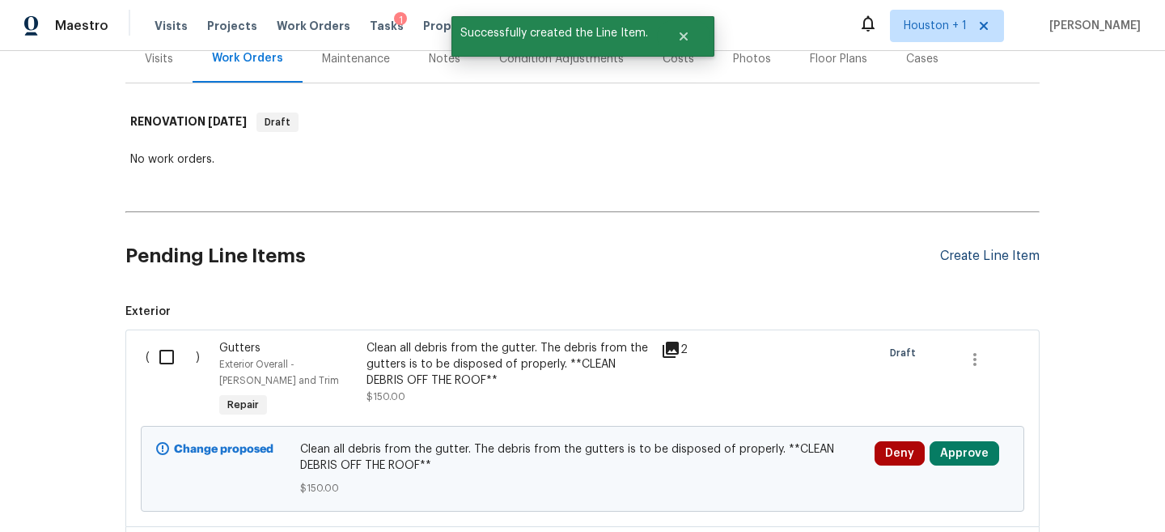
click at [1015, 259] on div "Create Line Item" at bounding box center [990, 255] width 100 height 15
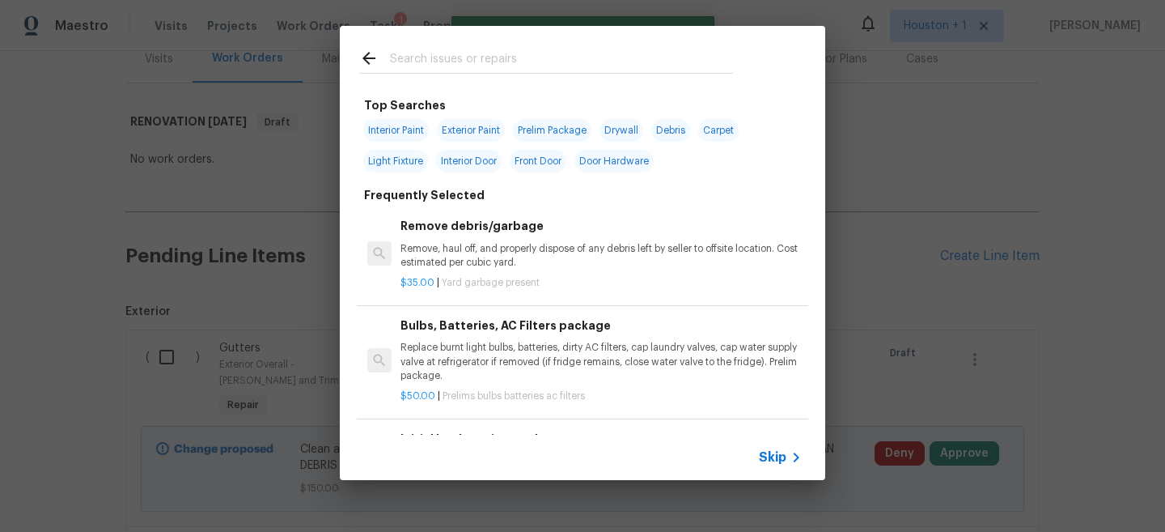
click at [786, 461] on icon at bounding box center [795, 456] width 19 height 19
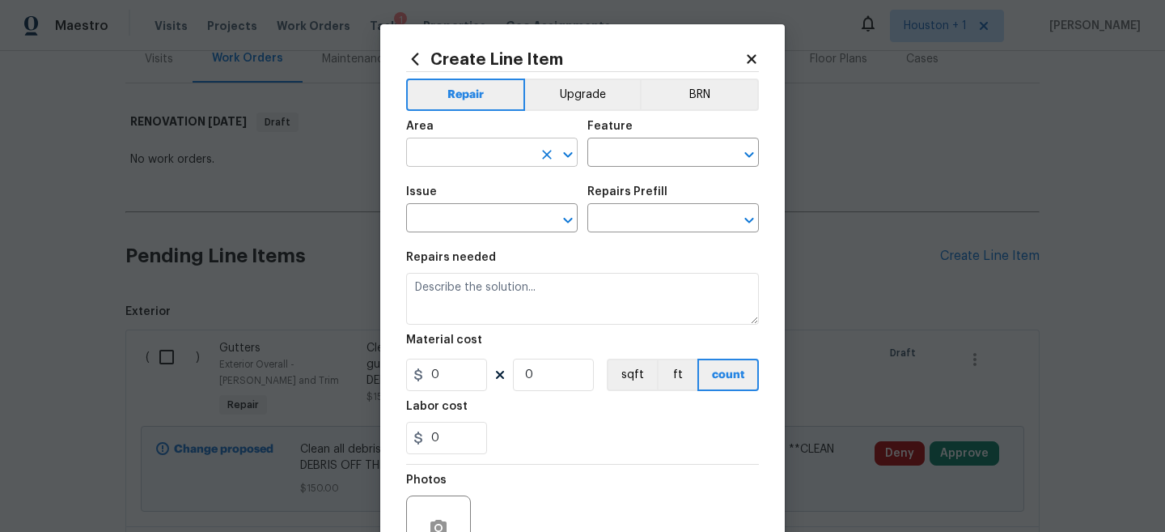
click at [491, 153] on input "text" at bounding box center [469, 154] width 126 height 25
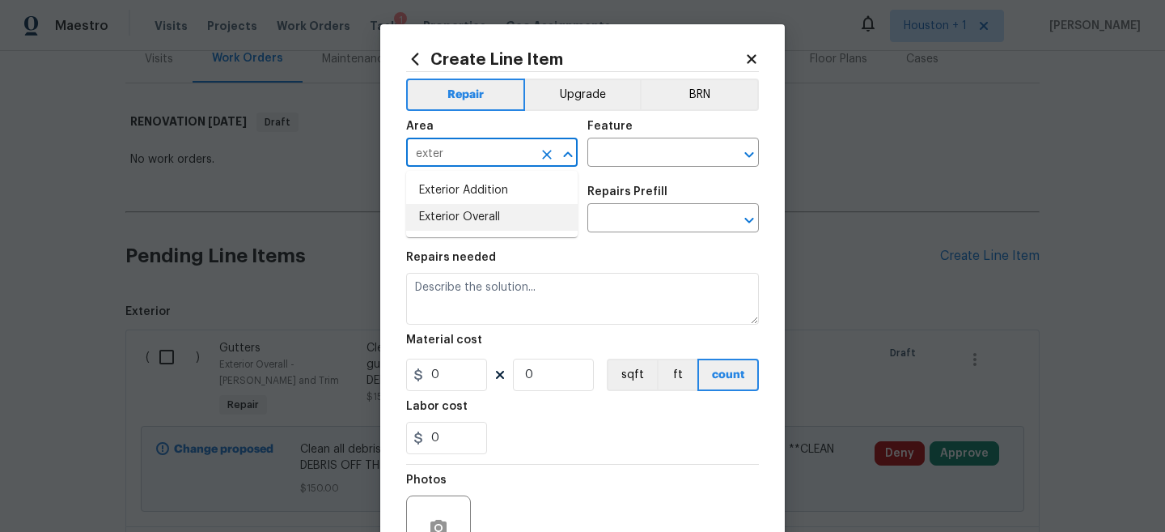
click at [536, 227] on li "Exterior Overall" at bounding box center [492, 217] width 172 height 27
type input "Exterior Overall"
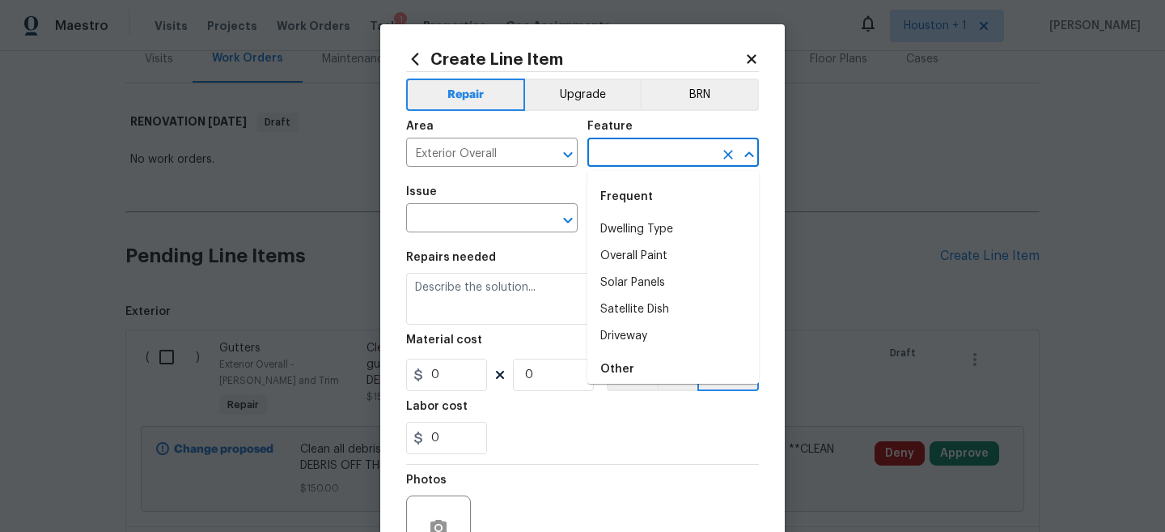
click at [701, 142] on input "text" at bounding box center [650, 154] width 126 height 25
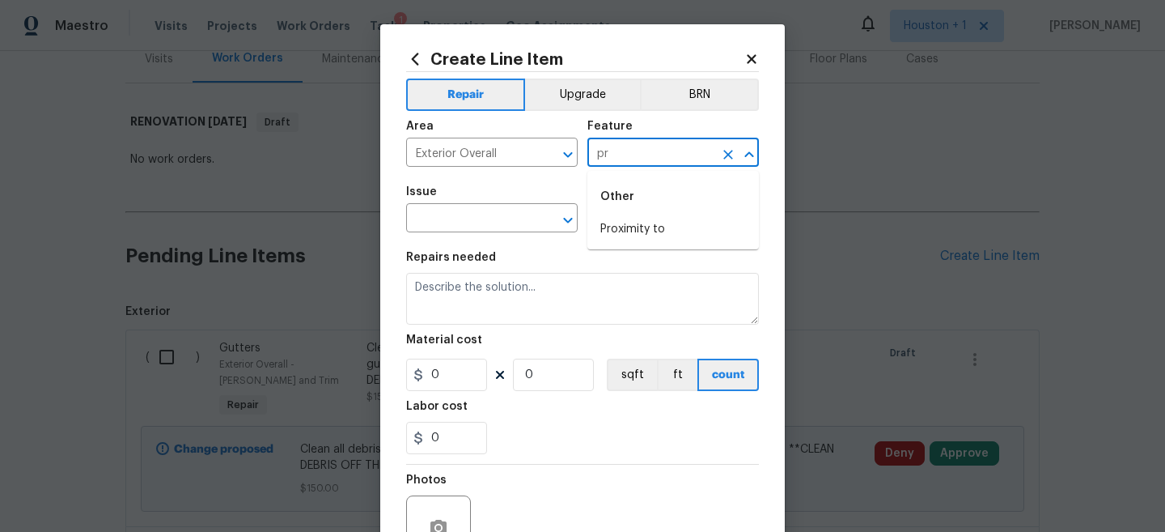
type input "p"
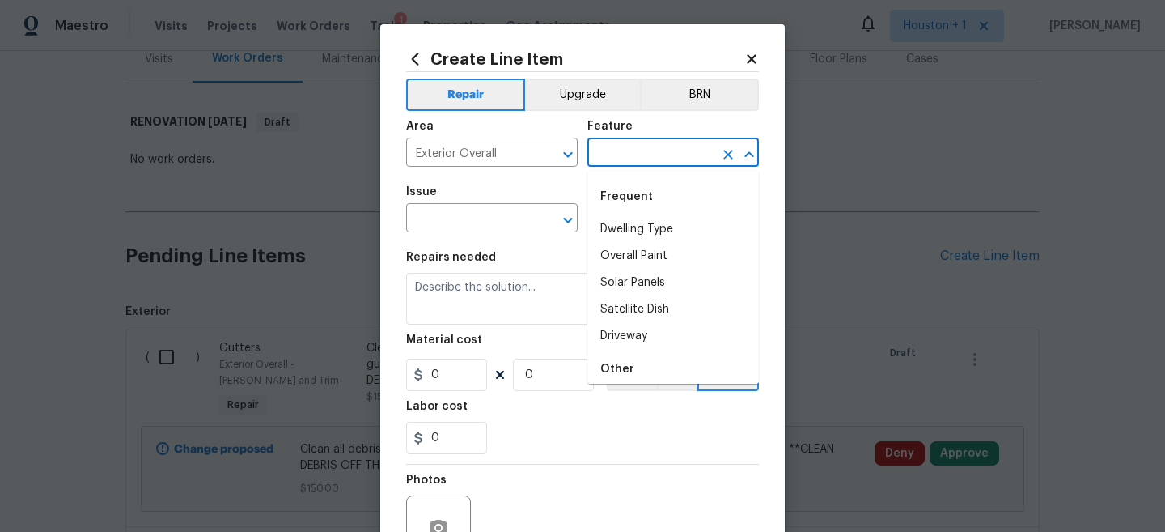
type input "t"
type input "P"
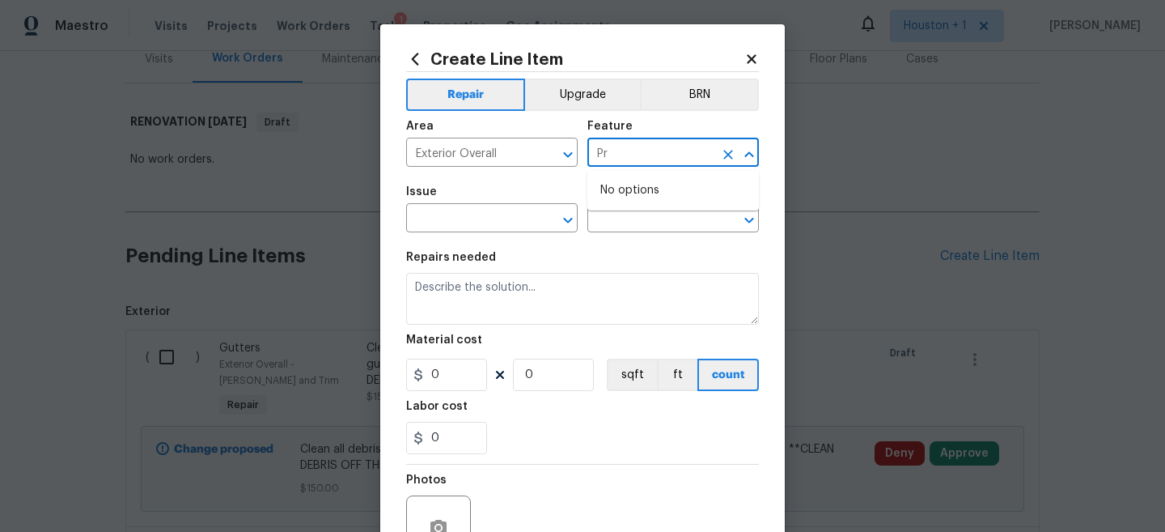
type input "P"
type input "p"
click at [688, 239] on li "Home Facade" at bounding box center [673, 229] width 172 height 27
type input "Home Facade"
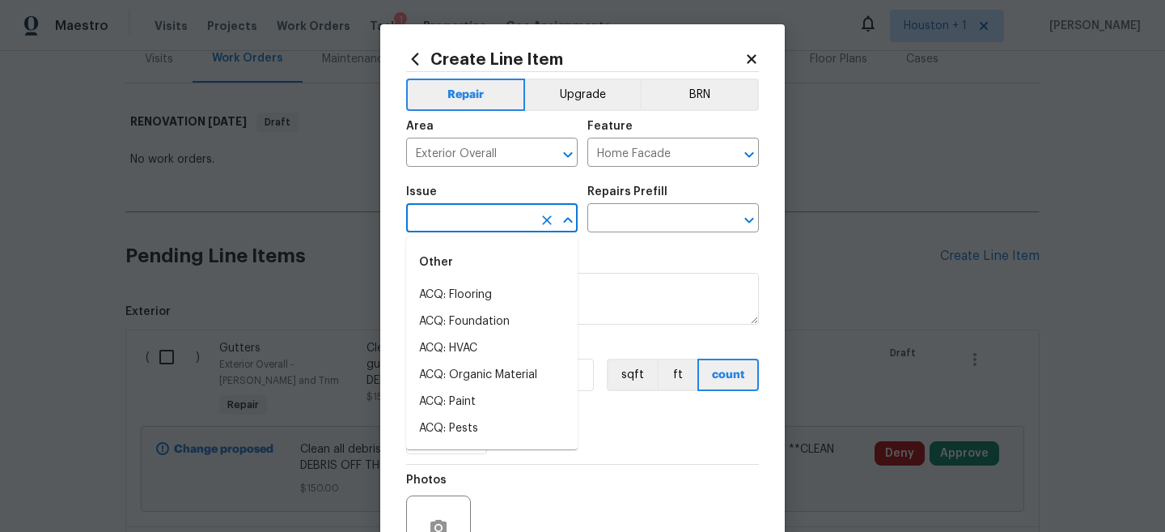
click at [490, 208] on input "text" at bounding box center [469, 219] width 126 height 25
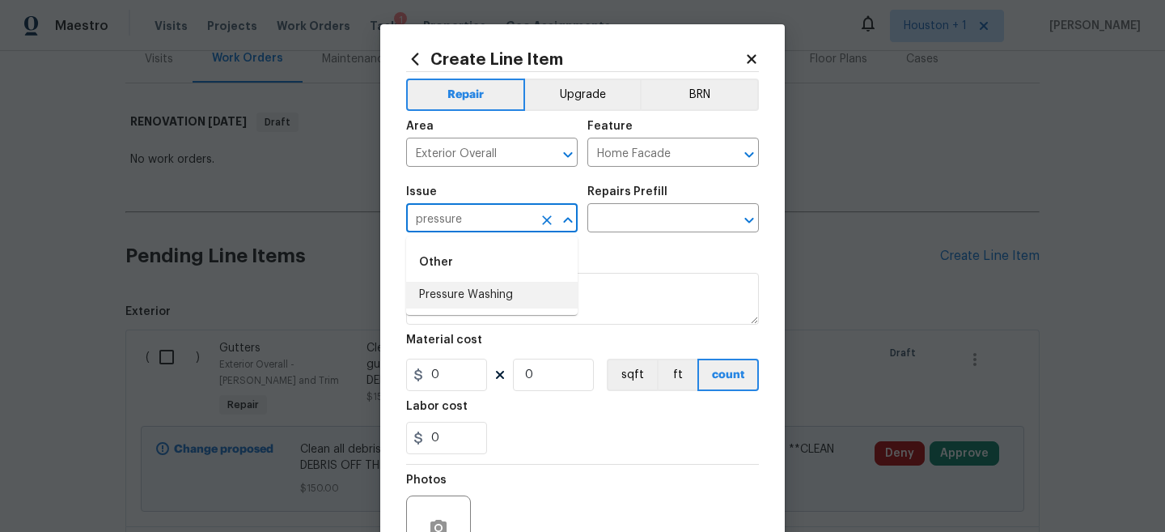
click at [460, 290] on li "Pressure Washing" at bounding box center [492, 295] width 172 height 27
type input "Pressure Washing"
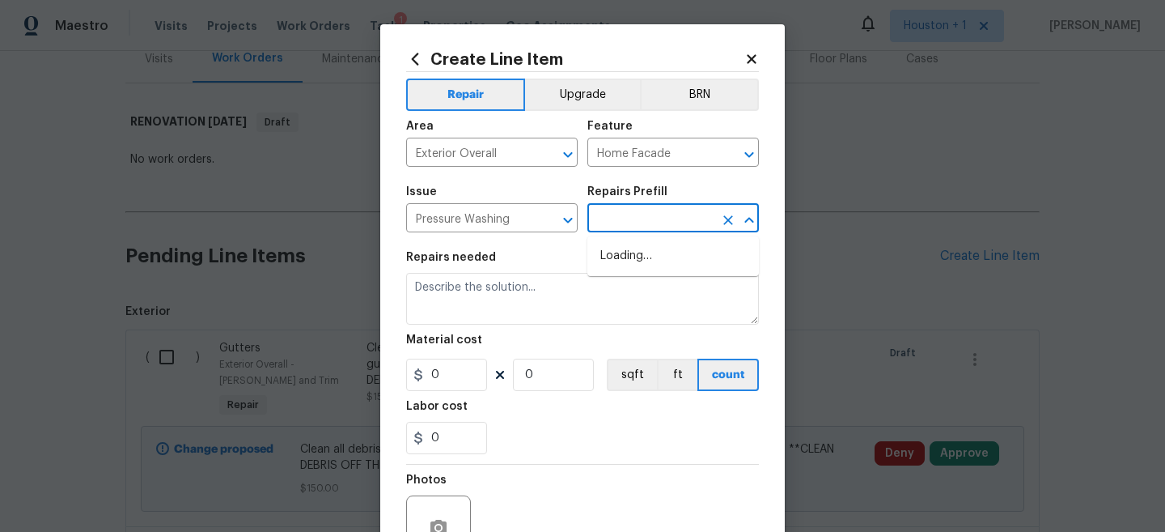
click at [642, 215] on input "text" at bounding box center [650, 219] width 126 height 25
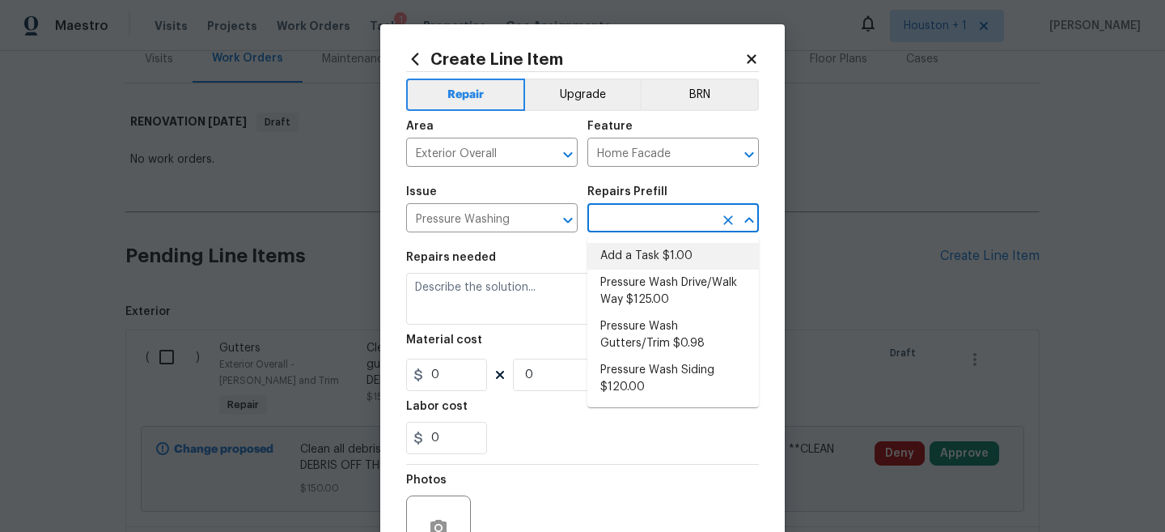
click at [656, 259] on li "Add a Task $1.00" at bounding box center [673, 256] width 172 height 27
type input "Siding"
type input "Add a Task $1.00"
type textarea "HPM to detail"
type input "1"
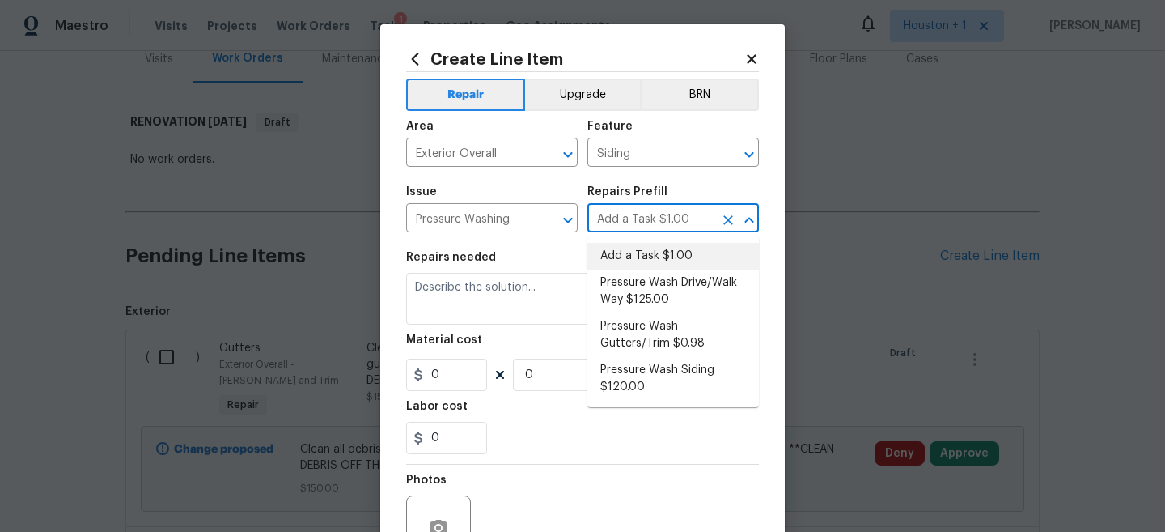
type input "1"
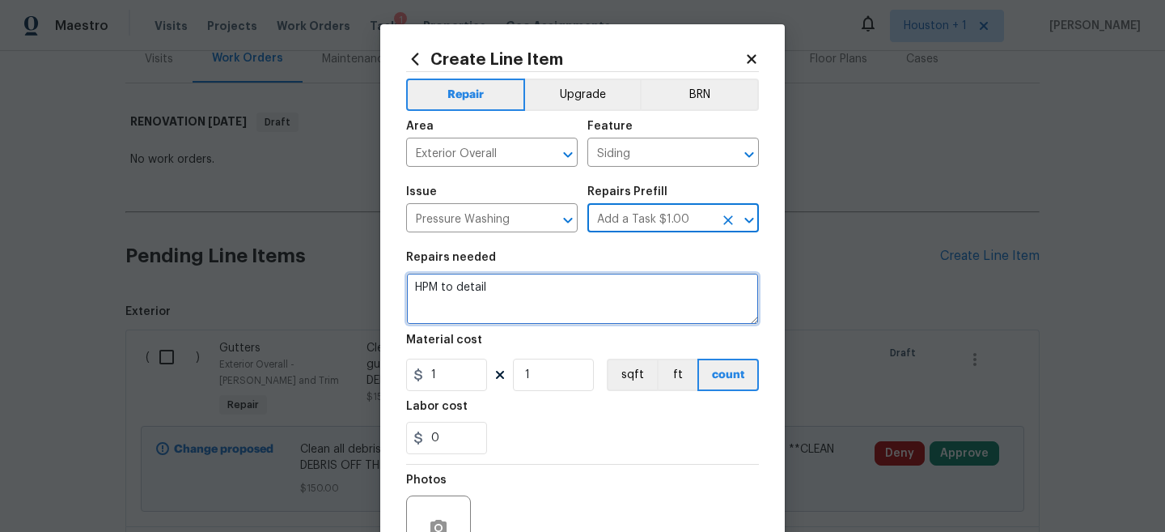
click at [575, 291] on textarea "HPM to detail" at bounding box center [582, 299] width 353 height 52
click at [576, 291] on textarea "HPM to detail" at bounding box center [582, 299] width 353 height 52
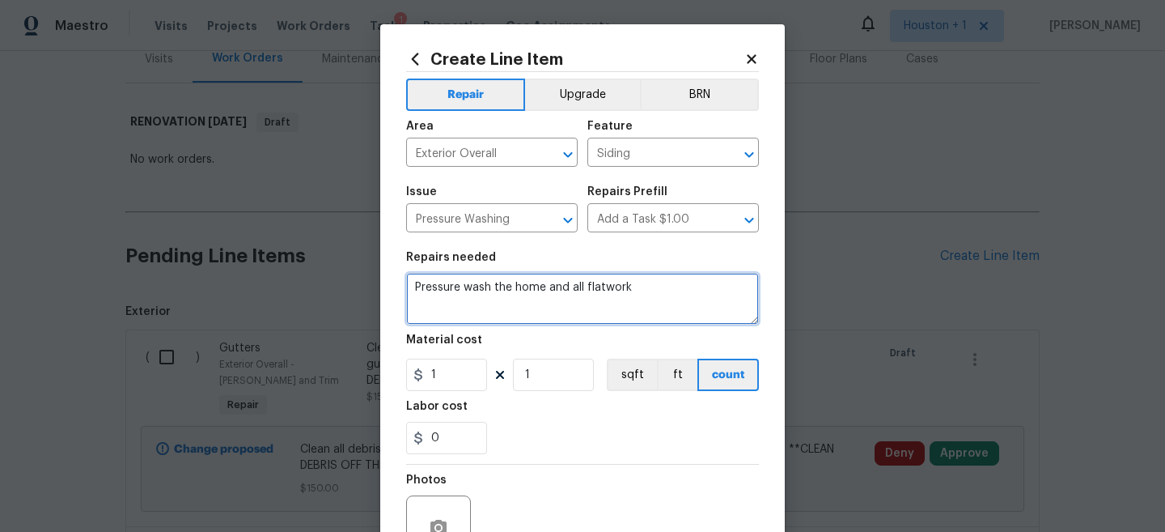
type textarea "Pressure wash the home and all flatwork"
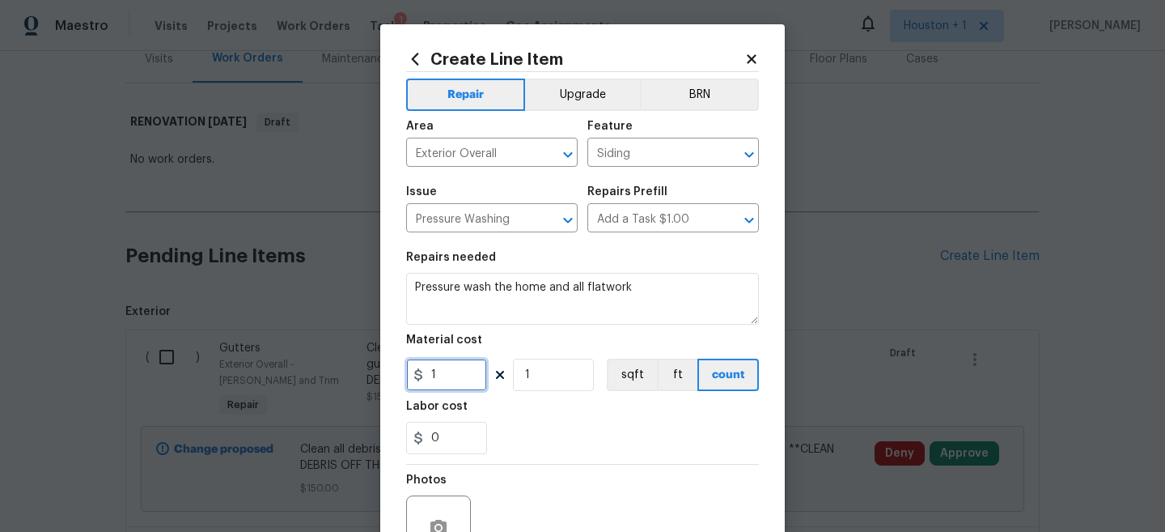
click at [446, 388] on input "1" at bounding box center [446, 374] width 81 height 32
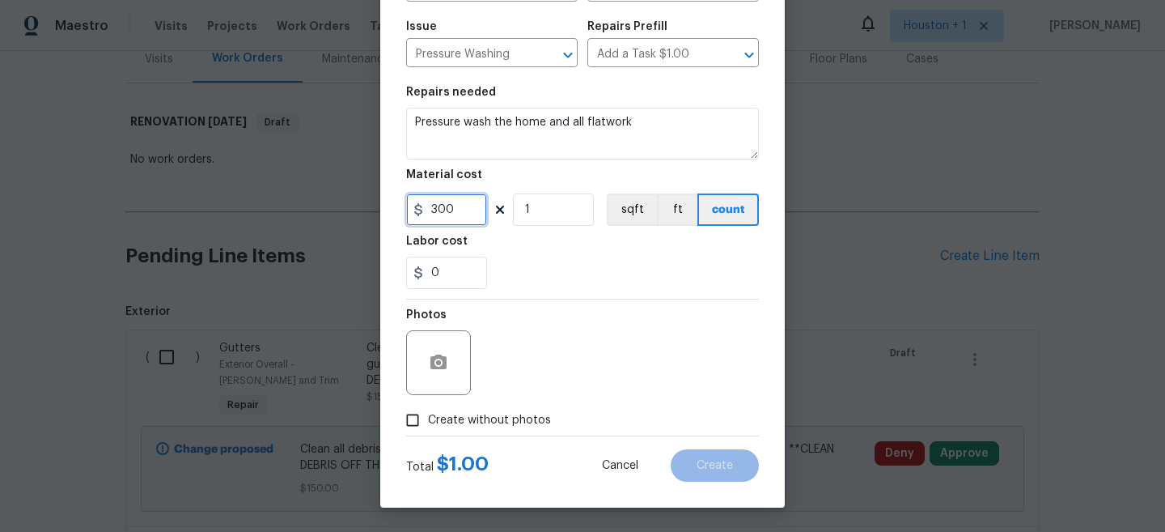
type input "300"
click at [439, 358] on icon "button" at bounding box center [438, 361] width 16 height 15
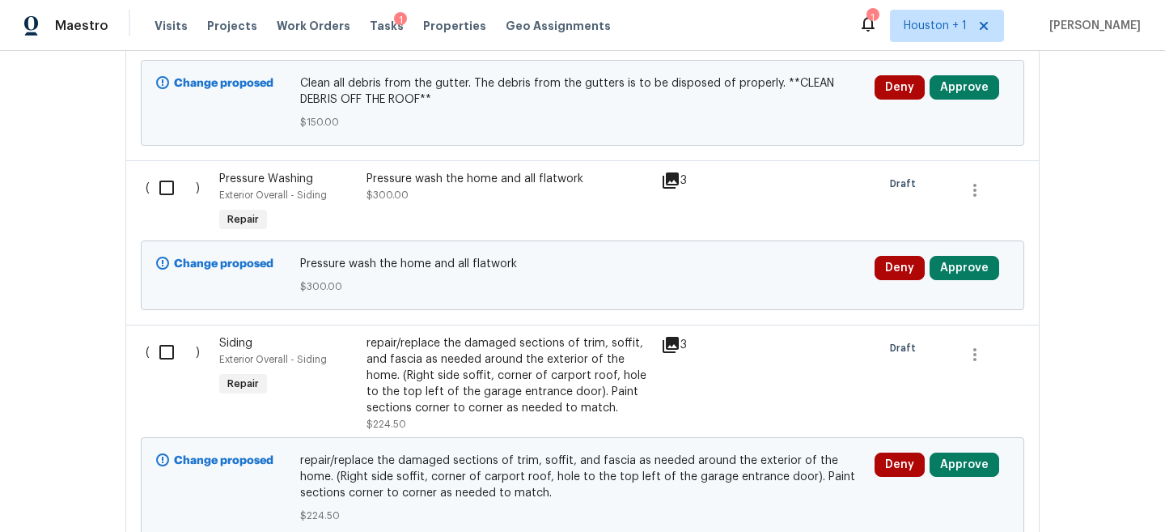
scroll to position [335, 0]
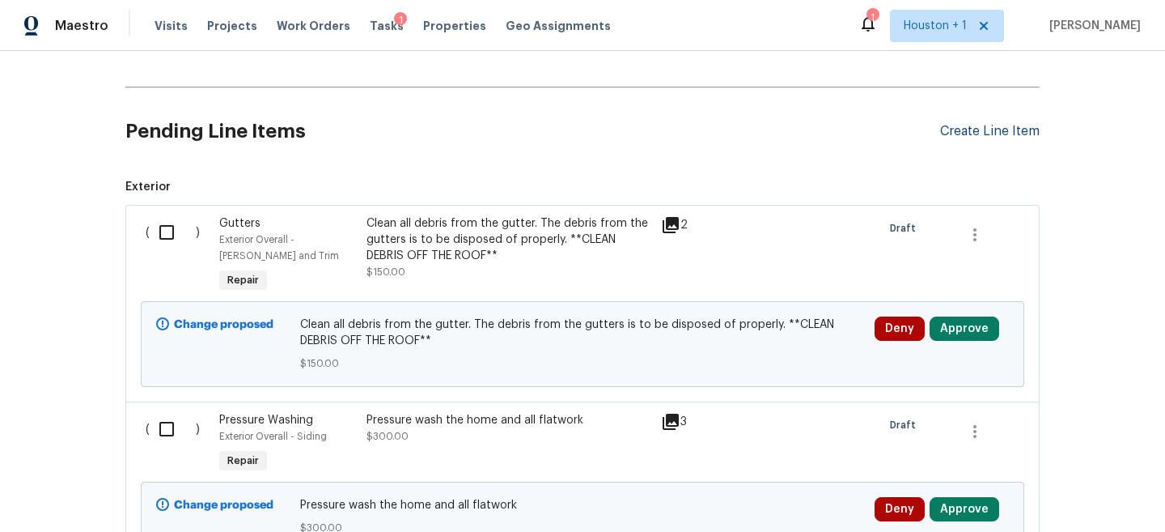
click at [985, 136] on div "Create Line Item" at bounding box center [990, 131] width 100 height 15
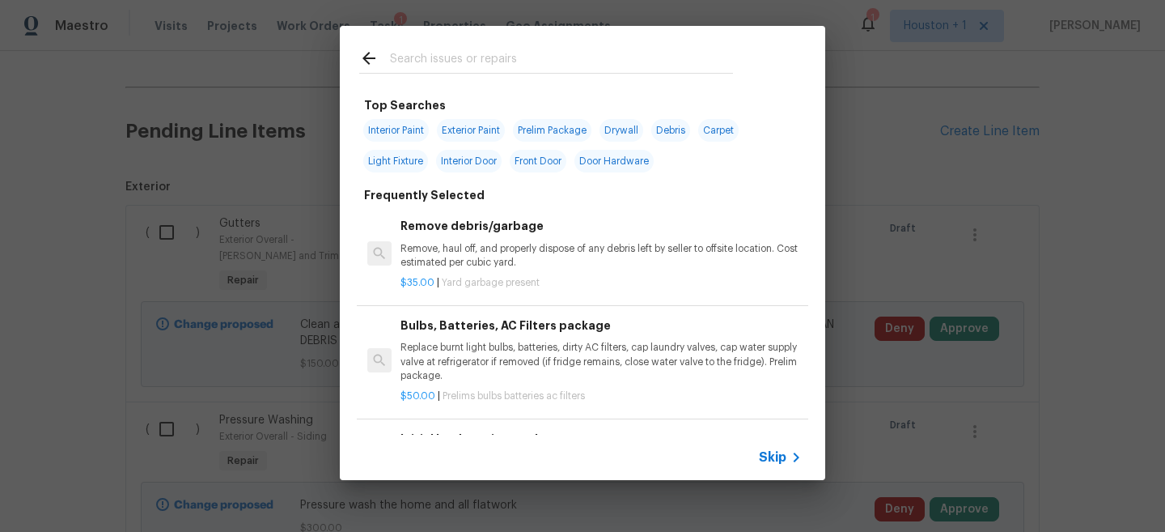
click at [755, 456] on div "Skip" at bounding box center [582, 456] width 485 height 45
click at [761, 456] on span "Skip" at bounding box center [773, 457] width 28 height 16
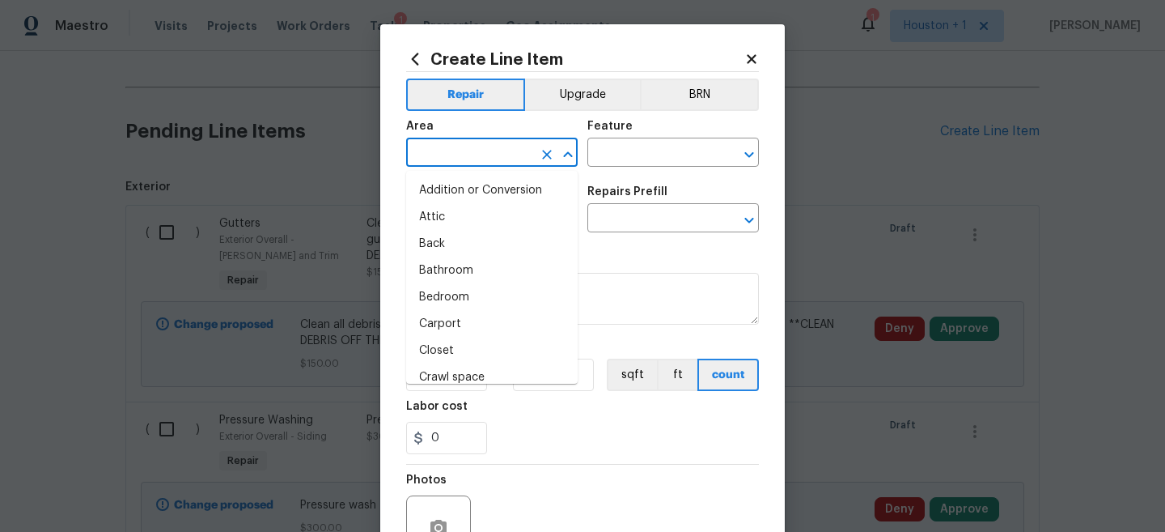
click at [477, 162] on input "text" at bounding box center [469, 154] width 126 height 25
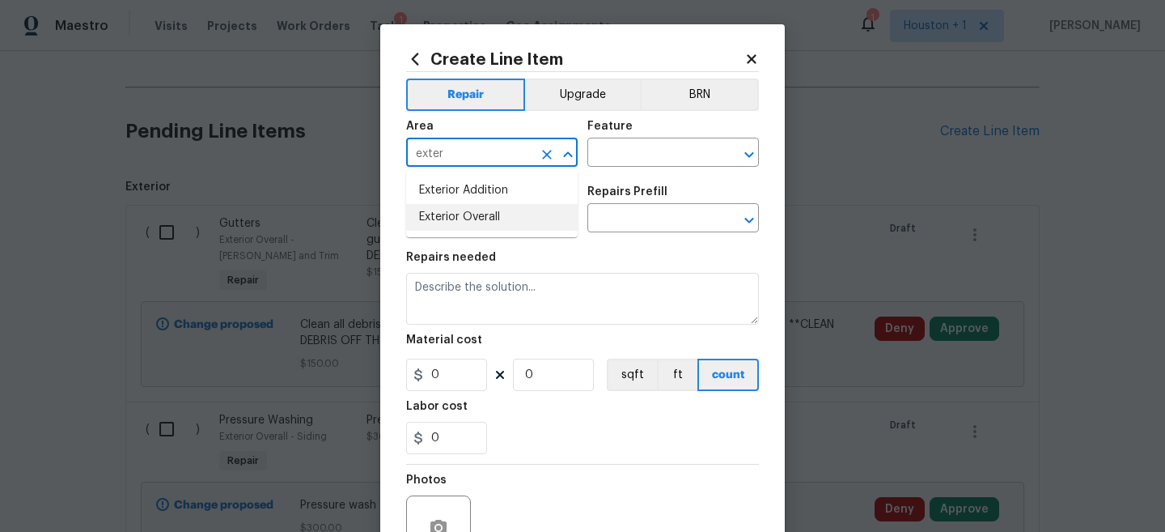
click at [480, 218] on li "Exterior Overall" at bounding box center [492, 217] width 172 height 27
type input "Exterior Overall"
click at [656, 144] on input "text" at bounding box center [650, 154] width 126 height 25
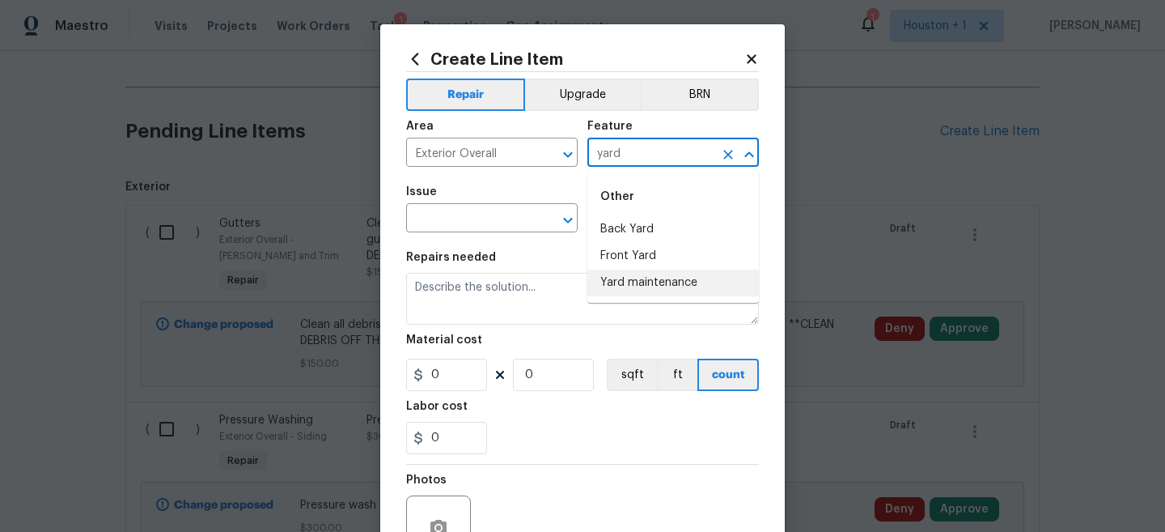
click at [640, 278] on li "Yard maintenance" at bounding box center [673, 282] width 172 height 27
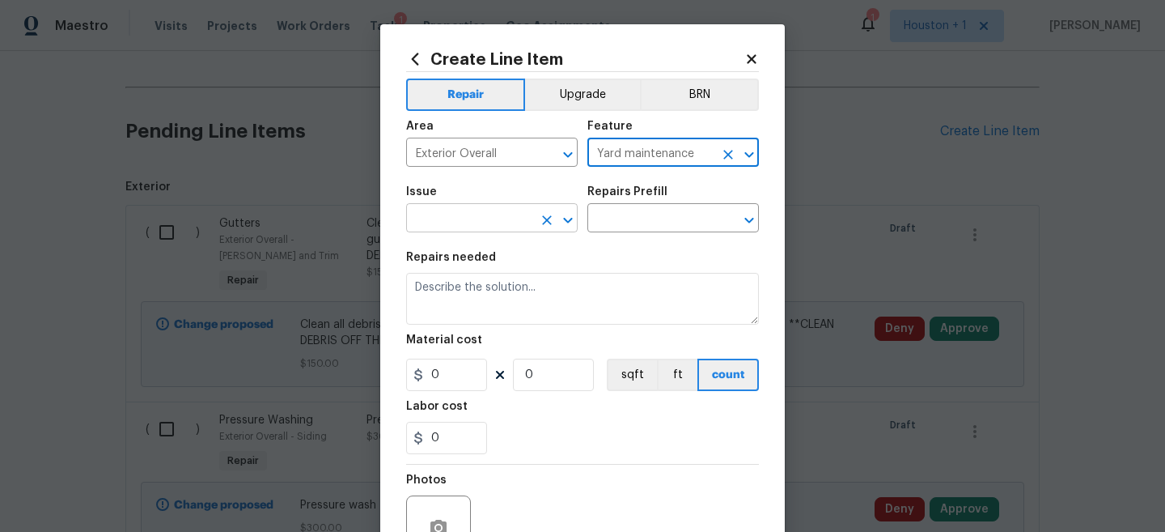
type input "Yard maintenance"
click at [498, 222] on input "text" at bounding box center [469, 219] width 126 height 25
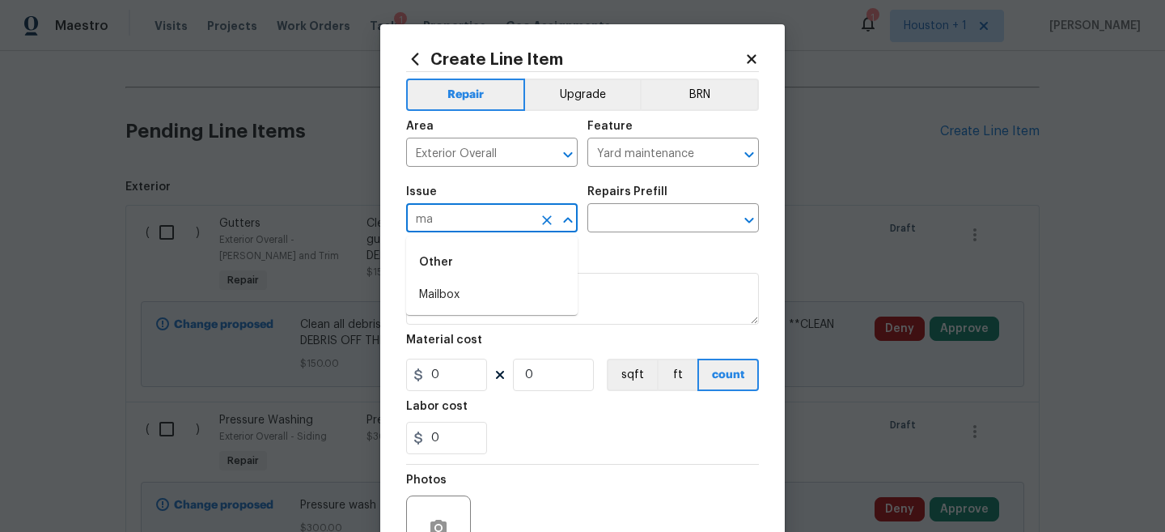
type input "m"
click at [492, 298] on li "Debris/garbage on site" at bounding box center [492, 295] width 172 height 27
type input "Debris/garbage on site"
click at [667, 192] on div "Repairs Prefill" at bounding box center [673, 196] width 172 height 21
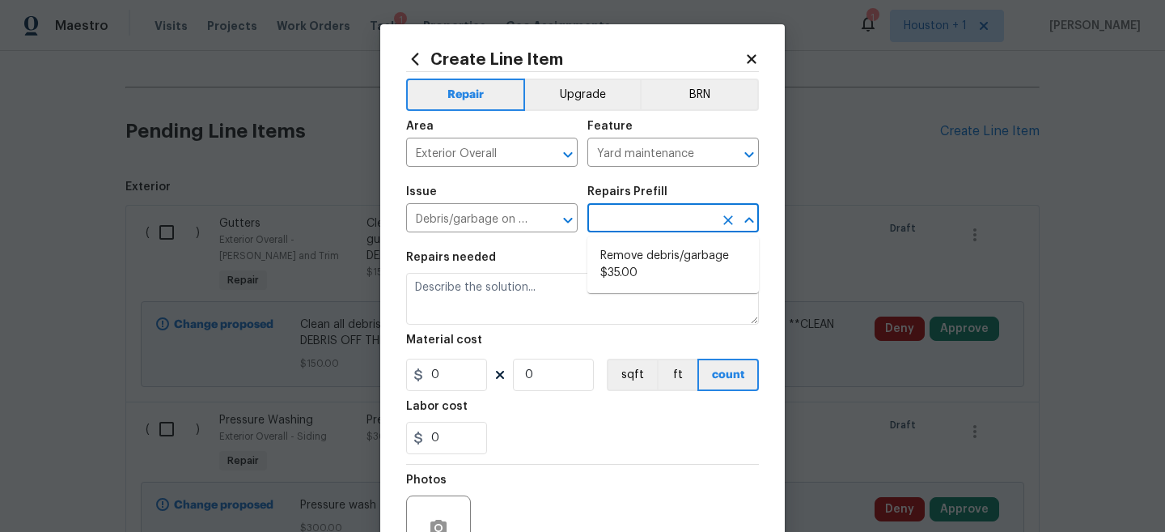
click at [646, 219] on input "text" at bounding box center [650, 219] width 126 height 25
click at [636, 258] on li "Remove debris/garbage $35.00" at bounding box center [673, 265] width 172 height 44
type input "Remove debris/garbage $35.00"
type textarea "Remove, haul off, and properly dispose of any debris left by seller to offsite …"
type input "1"
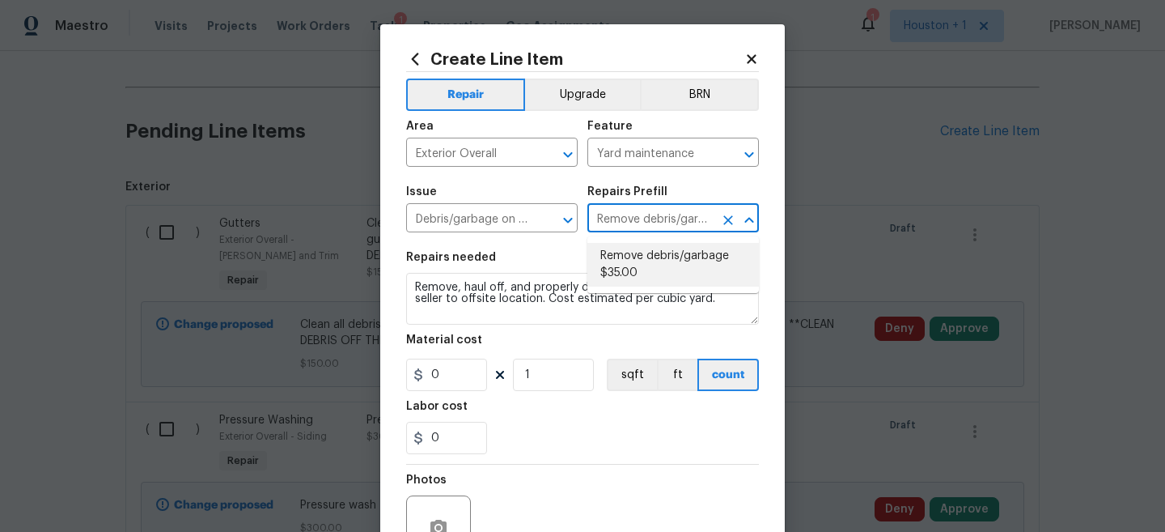
type input "35"
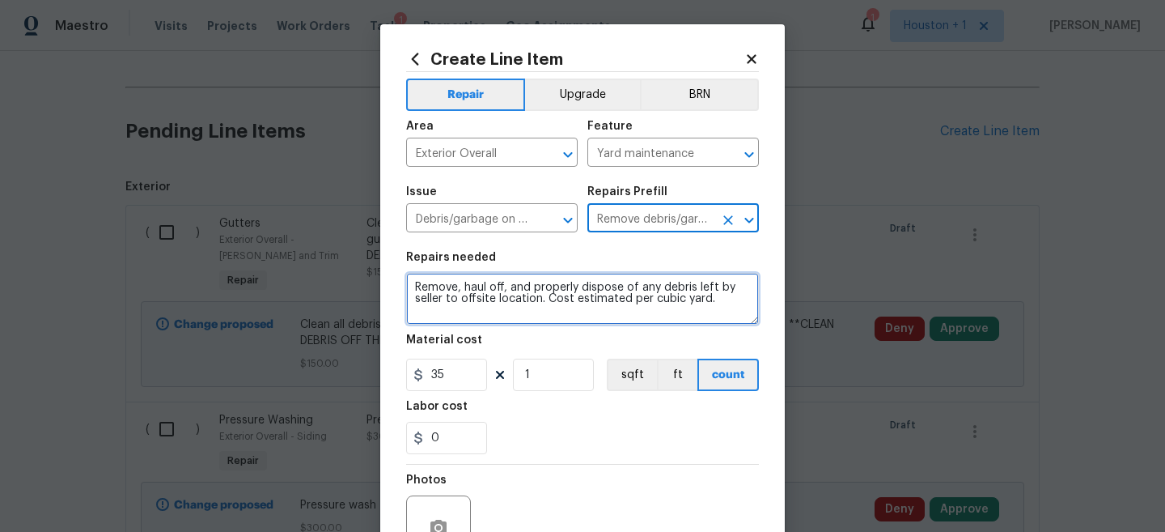
click at [591, 287] on textarea "Remove, haul off, and properly dispose of any debris left by seller to offsite …" at bounding box center [582, 299] width 353 height 52
paste textarea "all debris in and around the exterior of the home. Includes any debris in the a…"
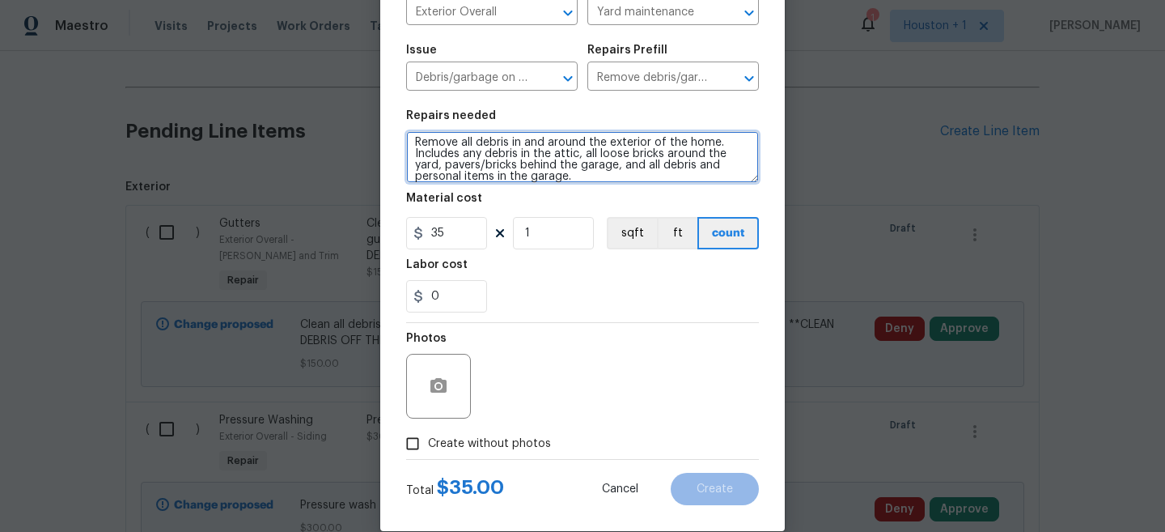
scroll to position [151, 0]
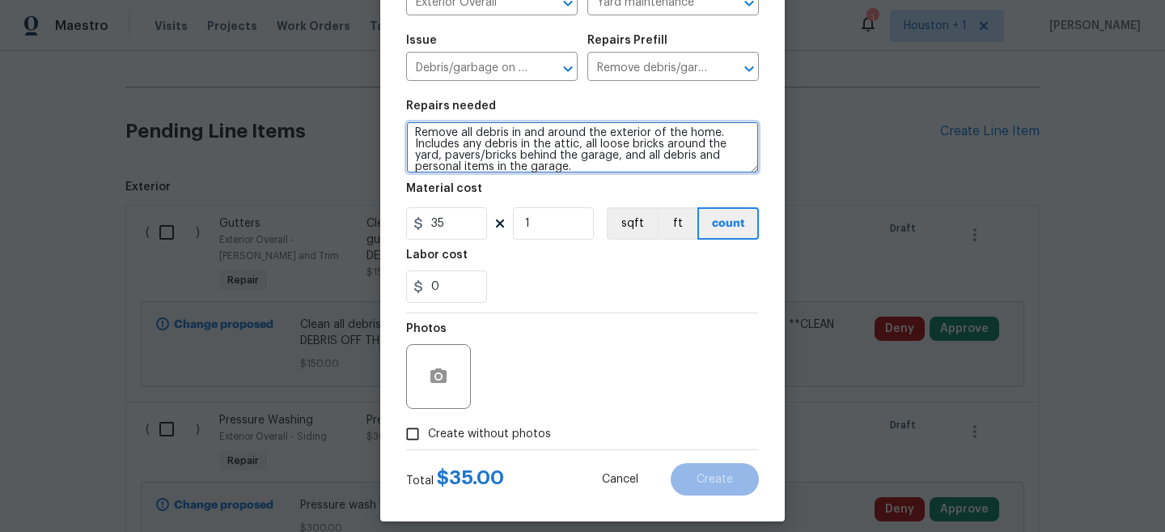
type textarea "Remove all debris in and around the exterior of the home. Includes any debris i…"
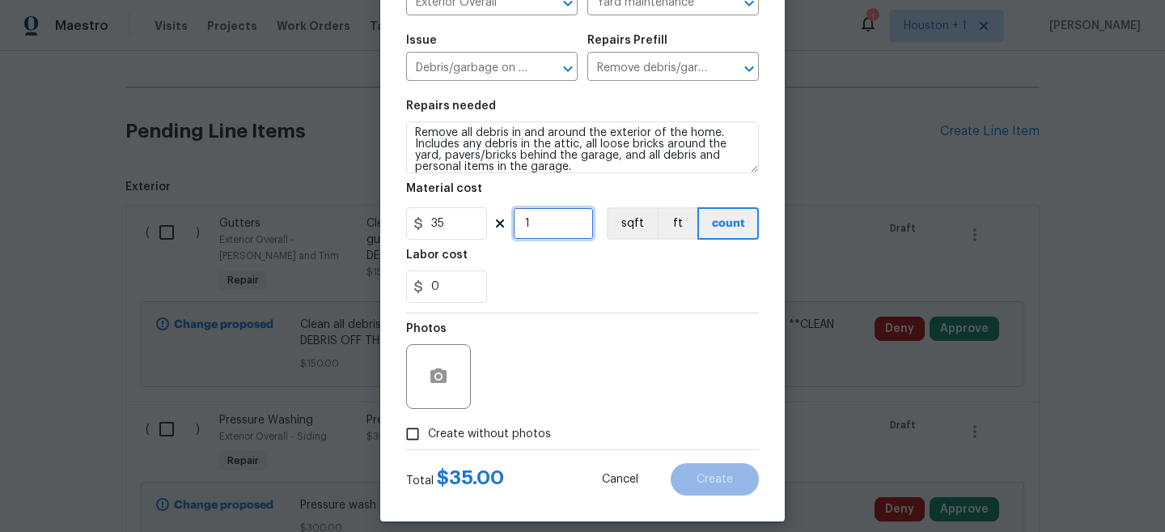
click at [536, 235] on input "1" at bounding box center [553, 223] width 81 height 32
type input "8"
click at [430, 390] on button "button" at bounding box center [438, 376] width 39 height 39
